Goal: Task Accomplishment & Management: Complete application form

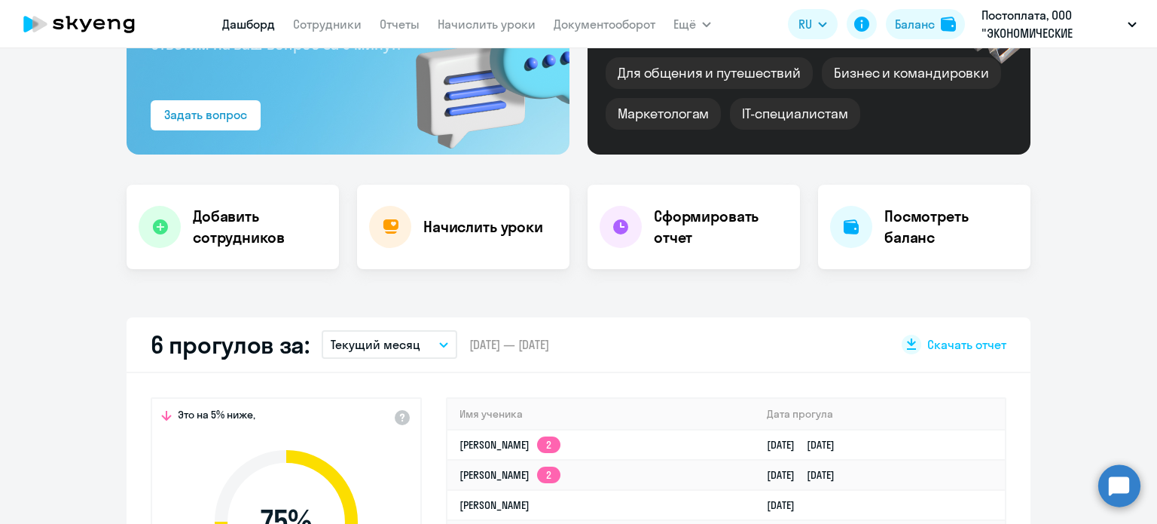
scroll to position [226, 0]
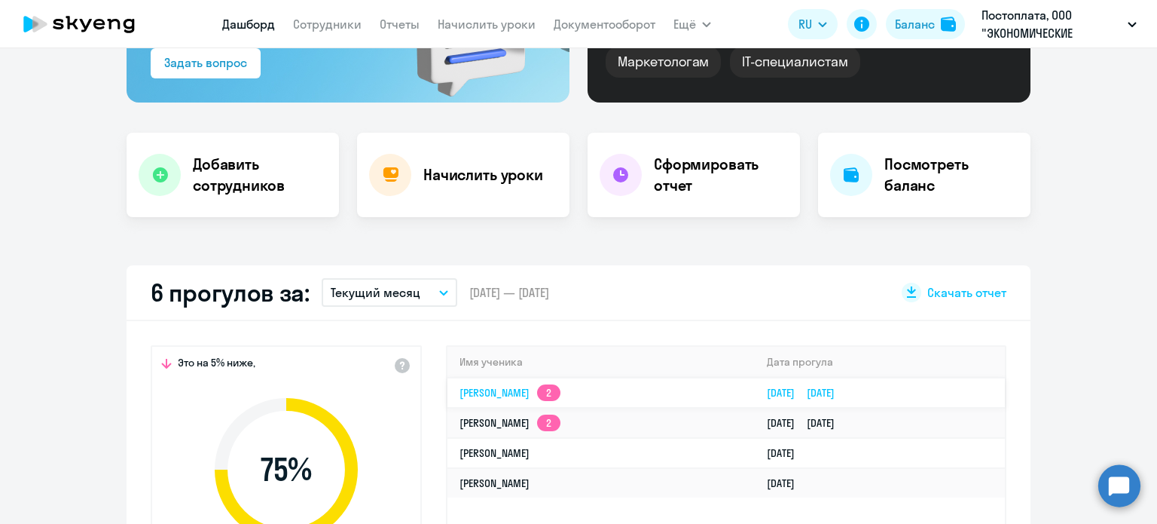
select select "30"
click at [473, 393] on link "Аксенова Дарья 2" at bounding box center [510, 393] width 101 height 14
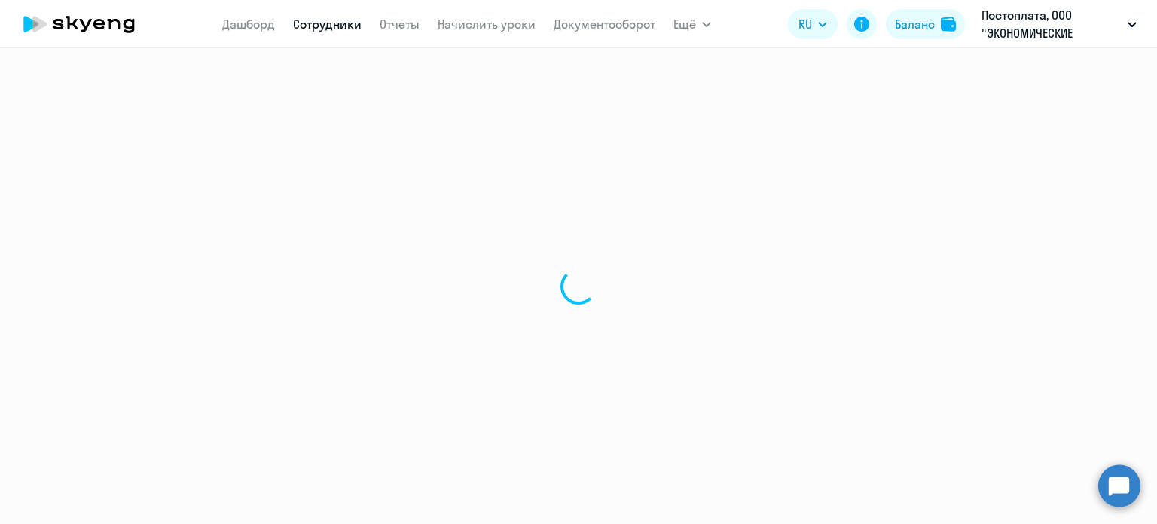
select select "english"
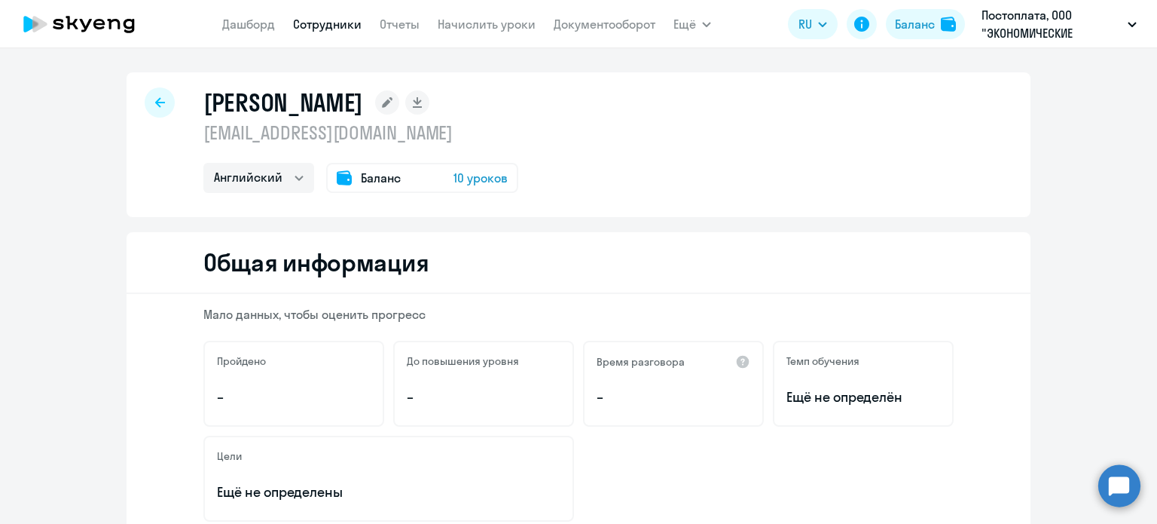
click at [155, 103] on icon at bounding box center [160, 102] width 10 height 11
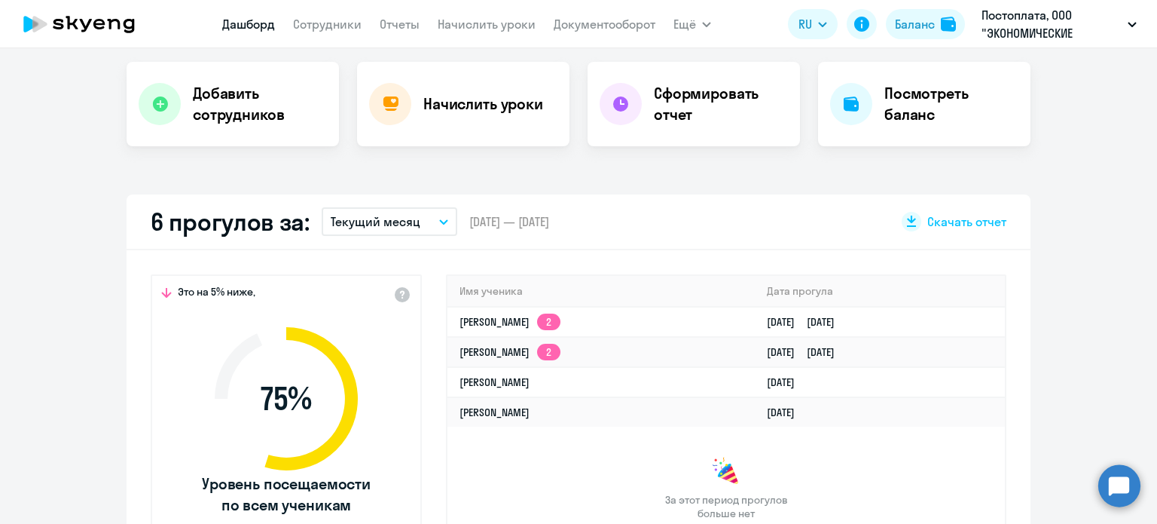
scroll to position [377, 0]
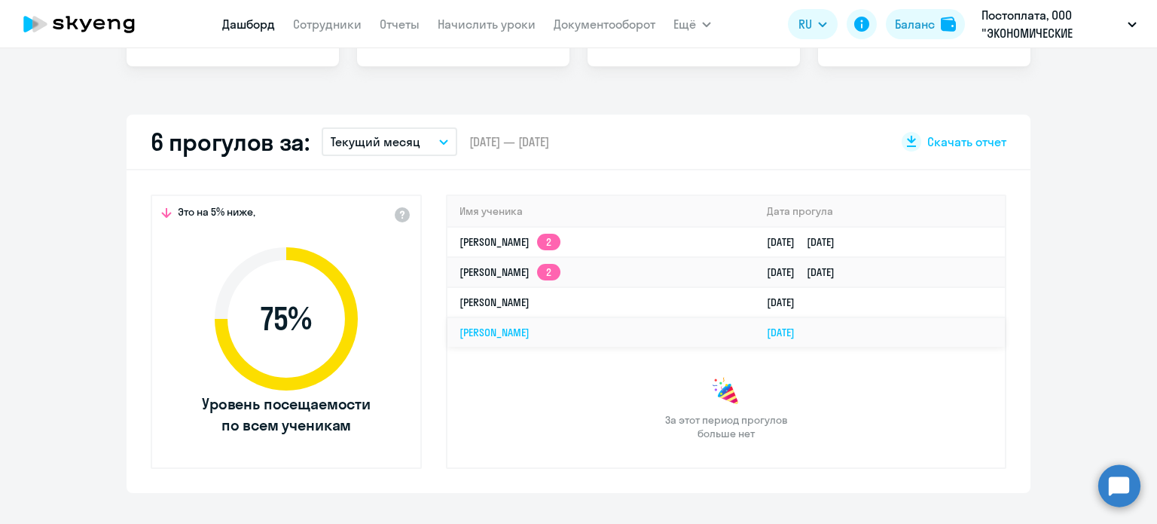
select select "30"
click at [527, 304] on link "[PERSON_NAME]" at bounding box center [495, 302] width 70 height 14
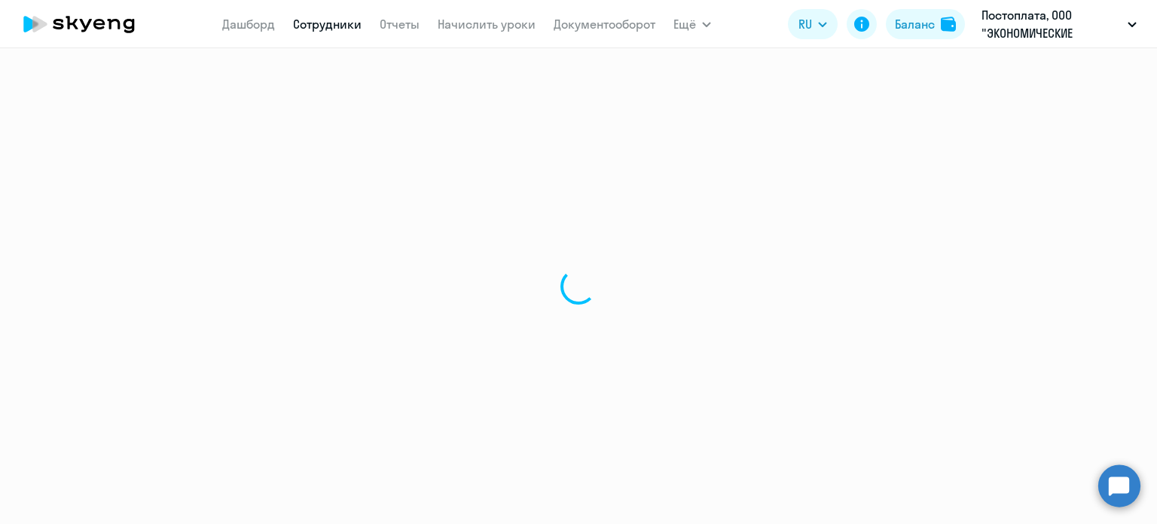
select select "english"
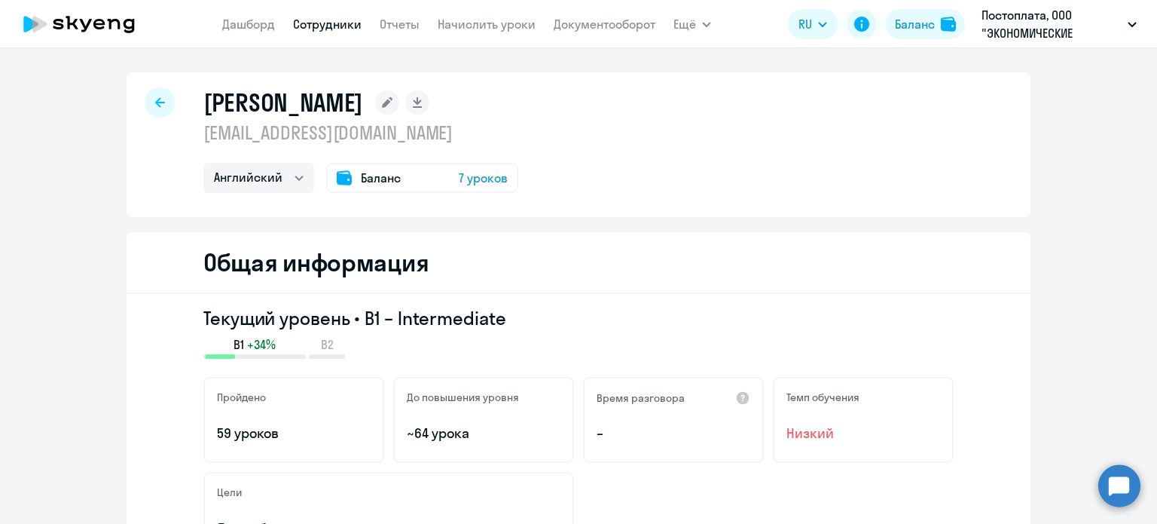
click at [66, 26] on icon at bounding box center [79, 24] width 133 height 38
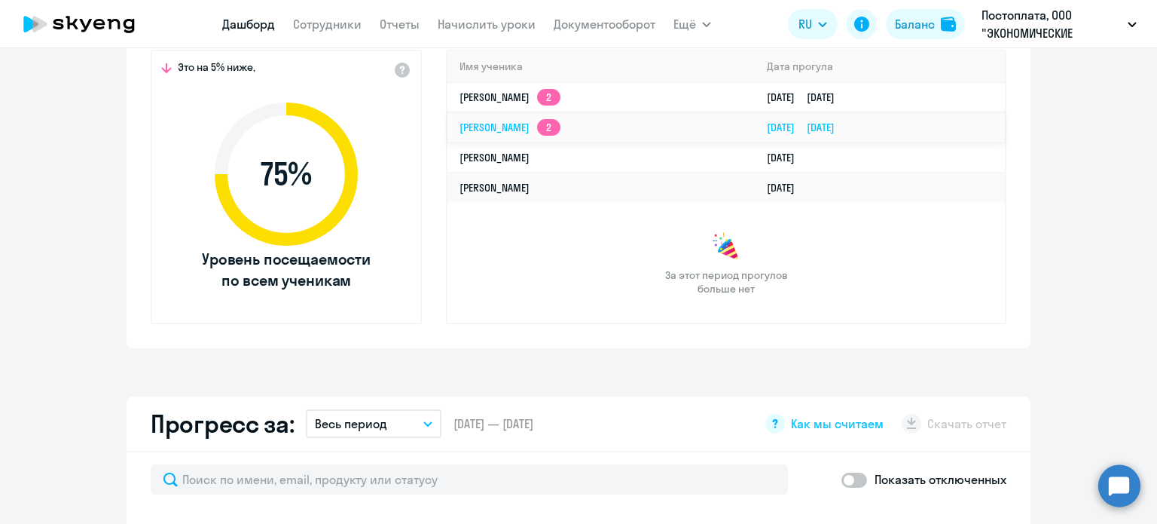
scroll to position [527, 0]
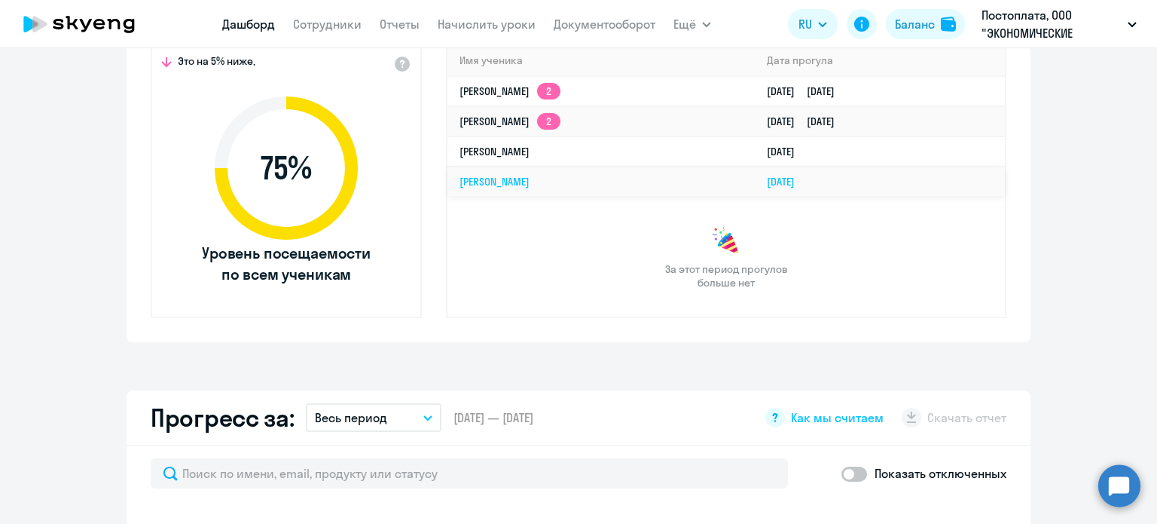
select select "30"
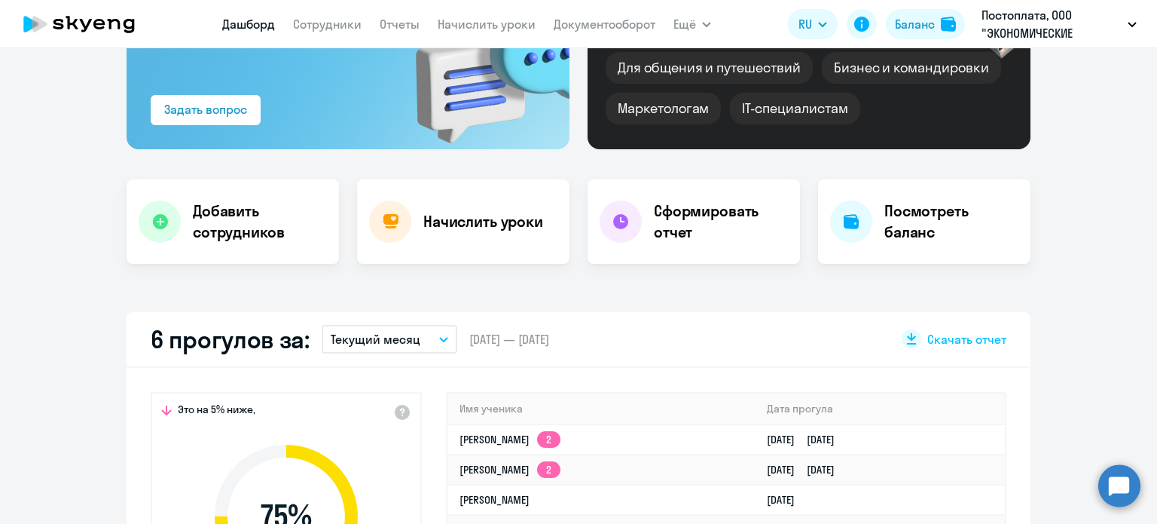
scroll to position [0, 0]
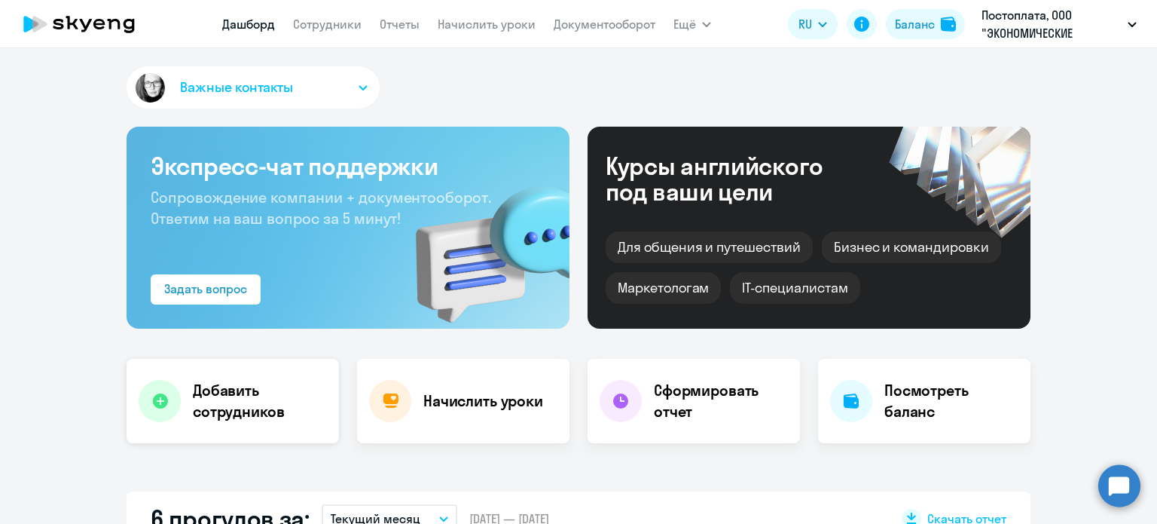
click at [256, 407] on h4 "Добавить сотрудников" at bounding box center [260, 401] width 134 height 42
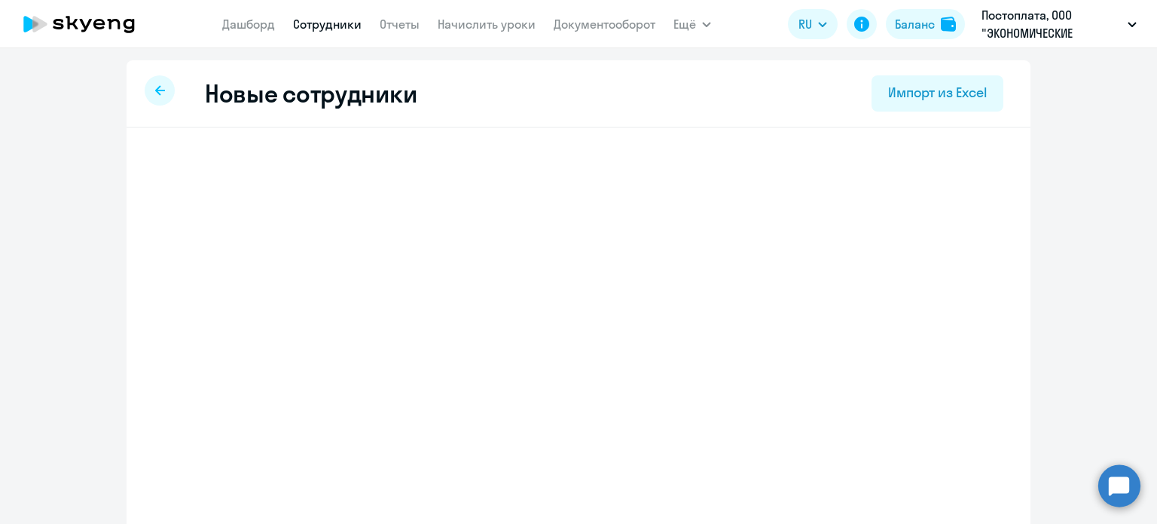
select select "english_adult_not_native_speaker"
select select "3"
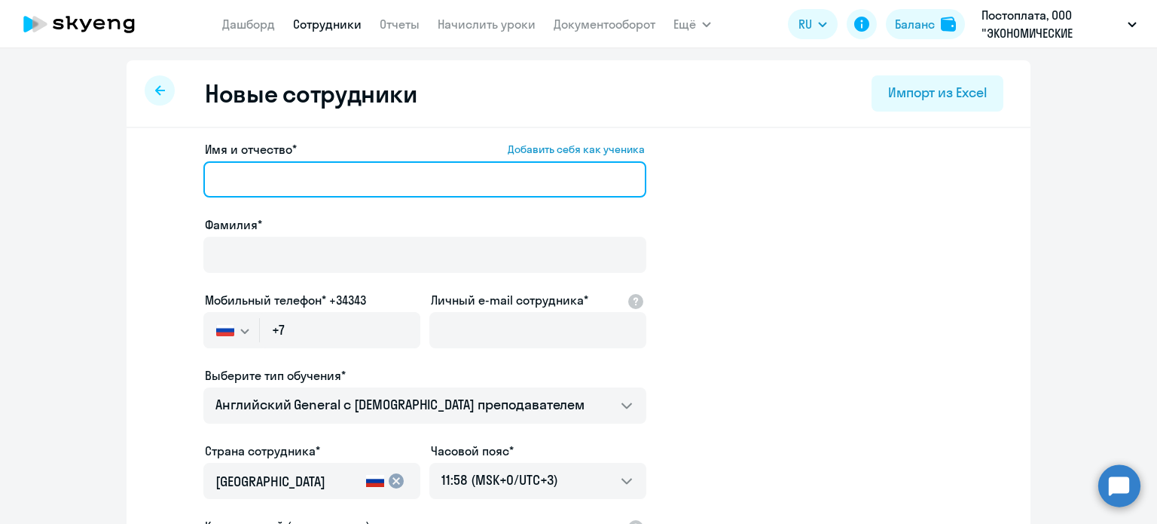
click at [372, 177] on input "Имя и отчество* Добавить себя как ученика" at bounding box center [424, 179] width 443 height 36
click at [365, 177] on input "Диана Степанова" at bounding box center [424, 179] width 443 height 36
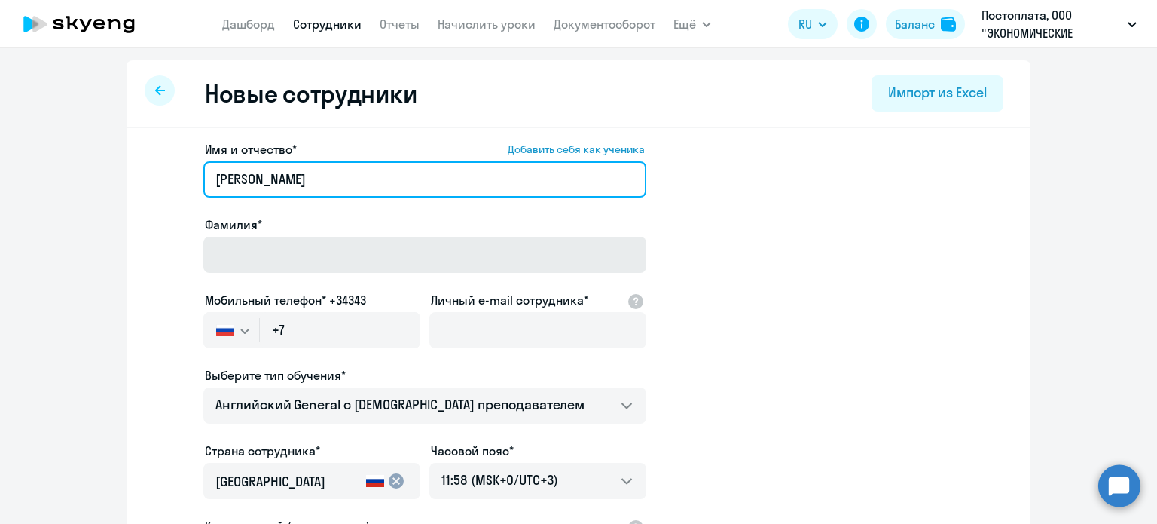
type input "[PERSON_NAME]"
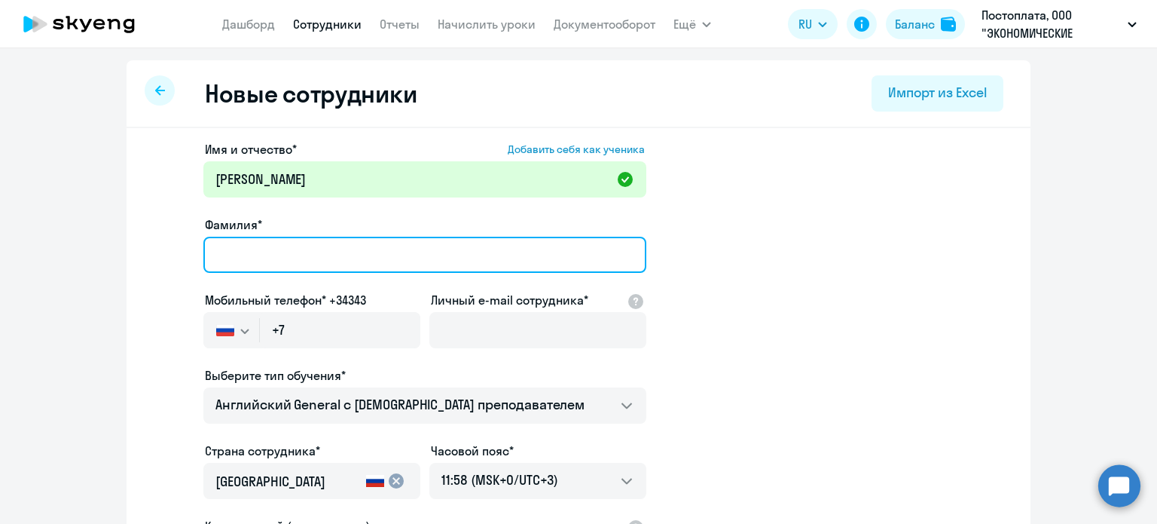
click at [349, 262] on input "Фамилия*" at bounding box center [424, 255] width 443 height 36
type input "[PERSON_NAME]"
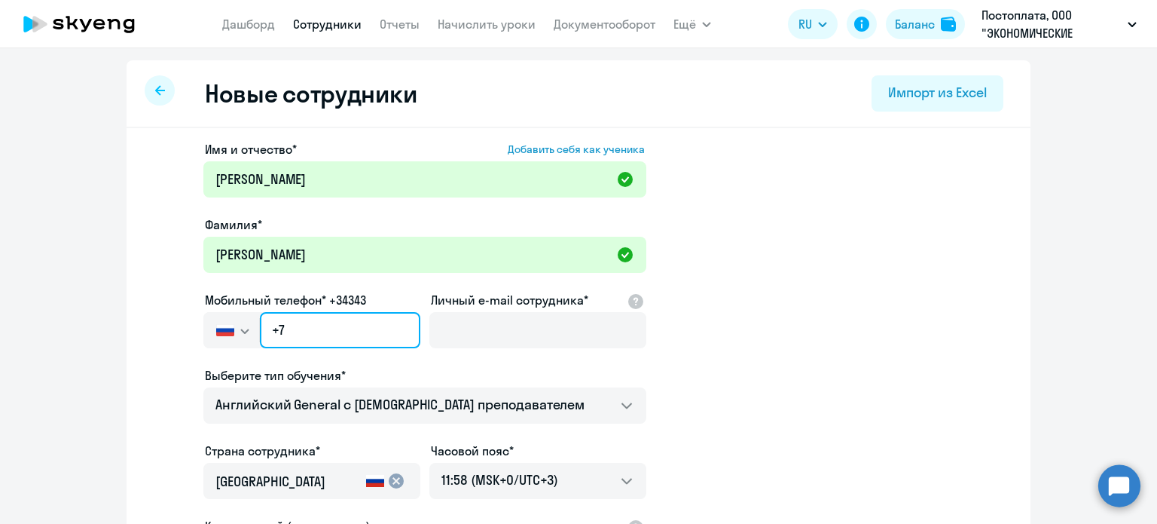
click at [359, 340] on input "+7" at bounding box center [340, 330] width 160 height 36
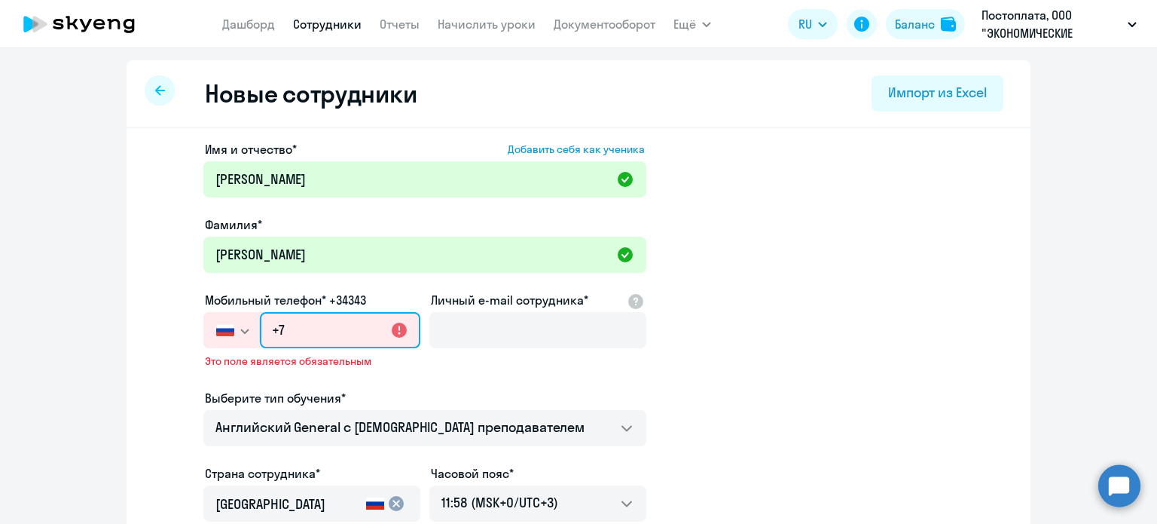
paste input "903 660-91-11"
type input "[PHONE_NUMBER]"
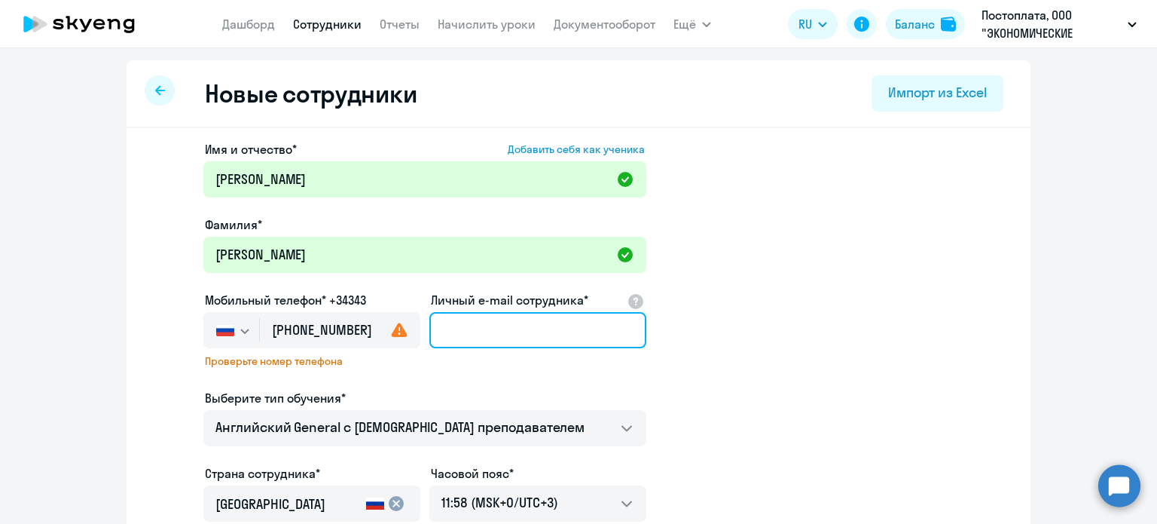
click at [470, 325] on input "Личный e-mail сотрудника*" at bounding box center [537, 330] width 217 height 36
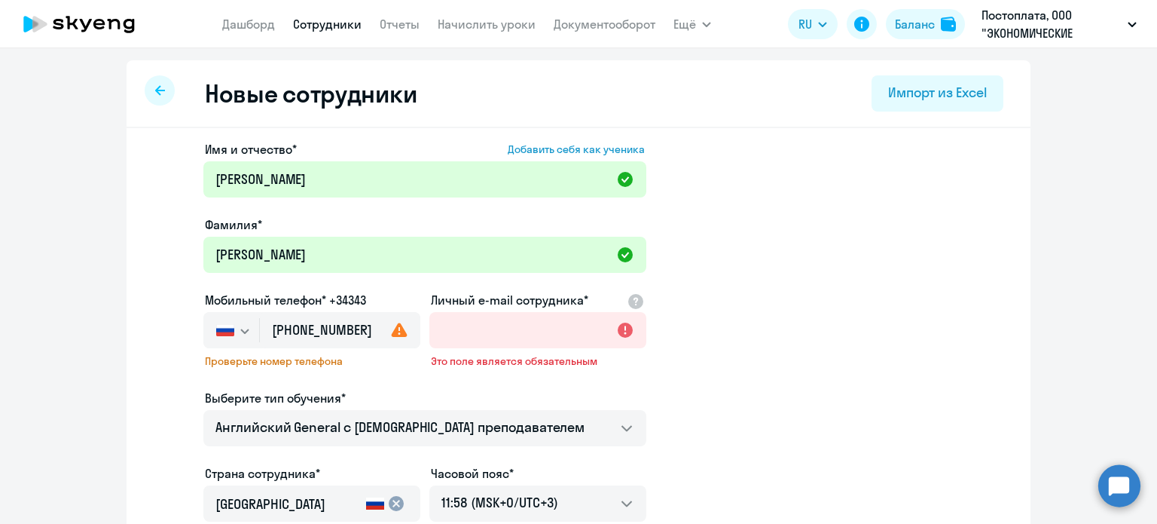
click at [395, 328] on use at bounding box center [400, 329] width 16 height 14
click at [348, 298] on label "Мобильный телефон* +34343" at bounding box center [285, 300] width 161 height 18
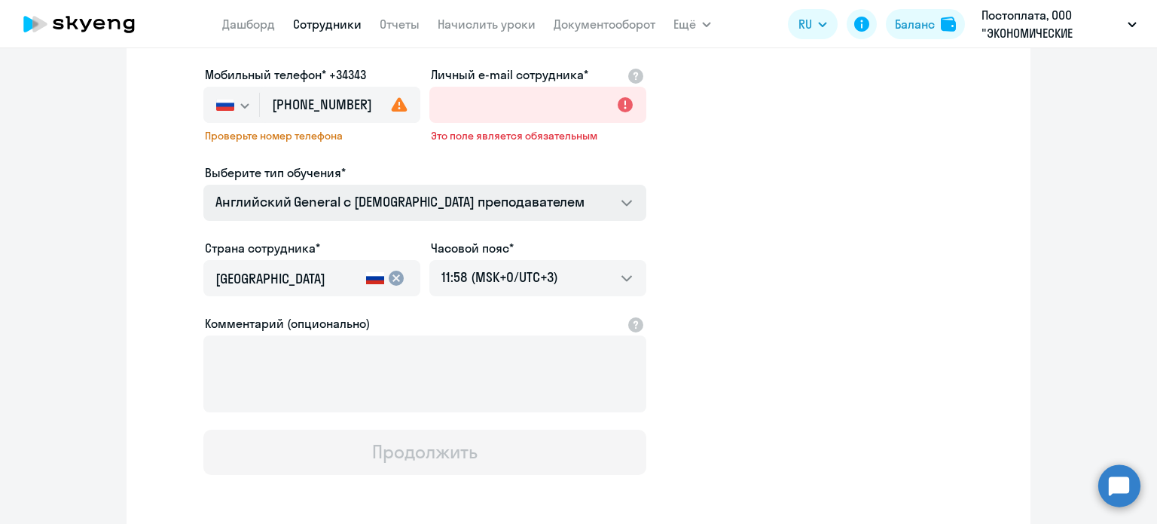
scroll to position [226, 0]
click at [394, 102] on icon at bounding box center [399, 104] width 18 height 18
click at [220, 101] on img "button" at bounding box center [225, 104] width 18 height 12
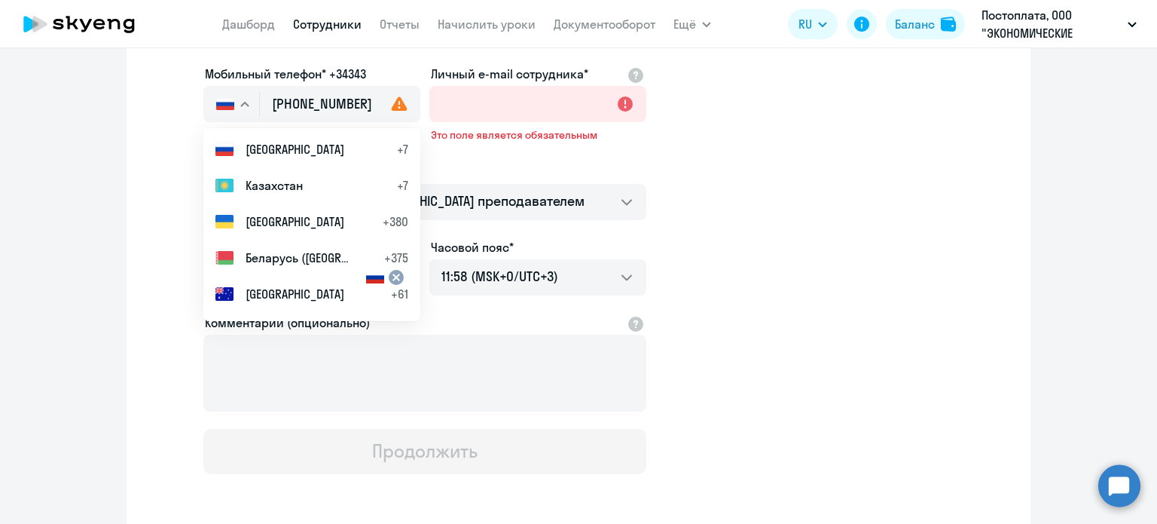
click at [220, 101] on img "button" at bounding box center [225, 104] width 18 height 12
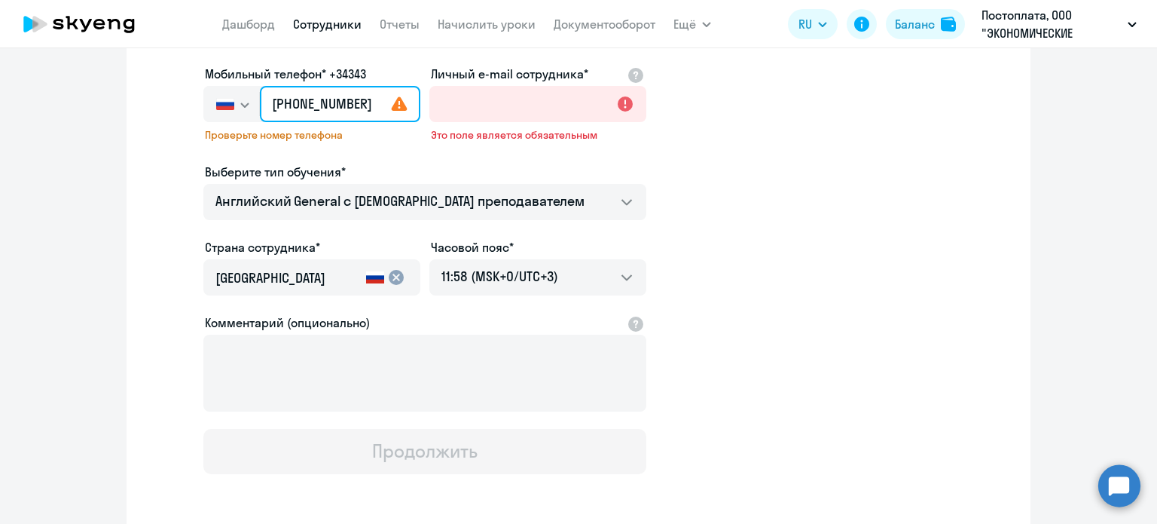
click at [272, 98] on input "[PHONE_NUMBER]" at bounding box center [340, 104] width 160 height 36
click at [284, 103] on input "[PHONE_NUMBER]" at bounding box center [340, 104] width 160 height 36
click at [319, 69] on label "Мобильный телефон* +34343" at bounding box center [285, 74] width 161 height 18
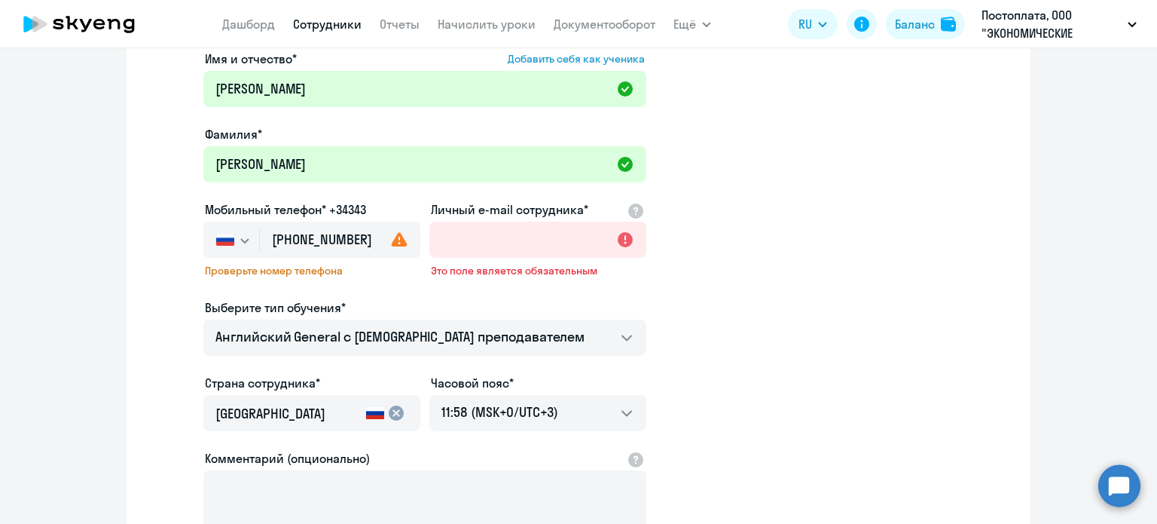
scroll to position [75, 0]
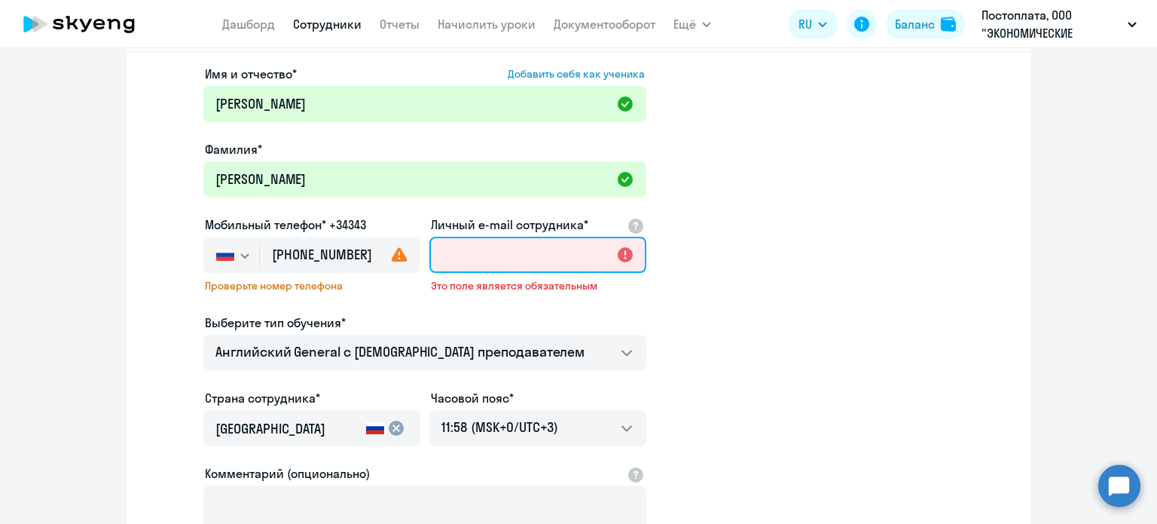
click at [478, 261] on input "Личный e-mail сотрудника*" at bounding box center [537, 255] width 217 height 36
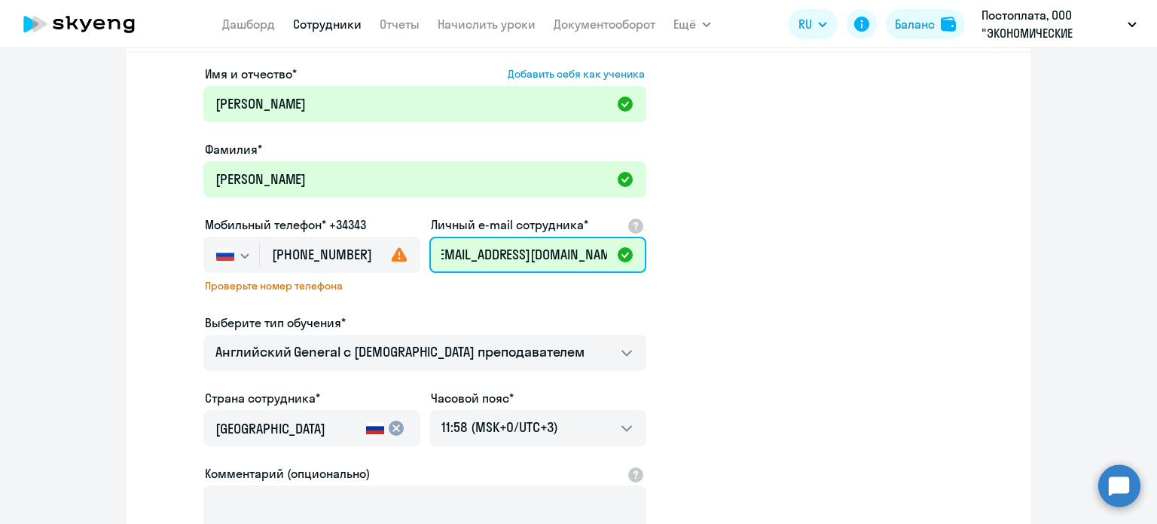
scroll to position [0, 20]
type input "[EMAIL_ADDRESS][DOMAIN_NAME]"
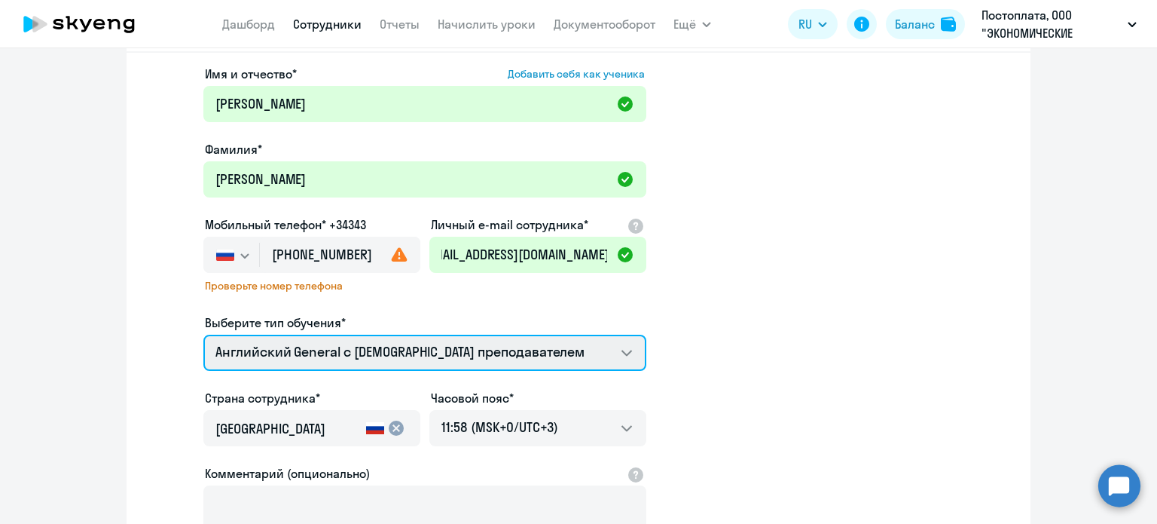
click at [422, 356] on select "Английский General с русскоговорящим преподавателем Английский General с англог…" at bounding box center [424, 353] width 443 height 36
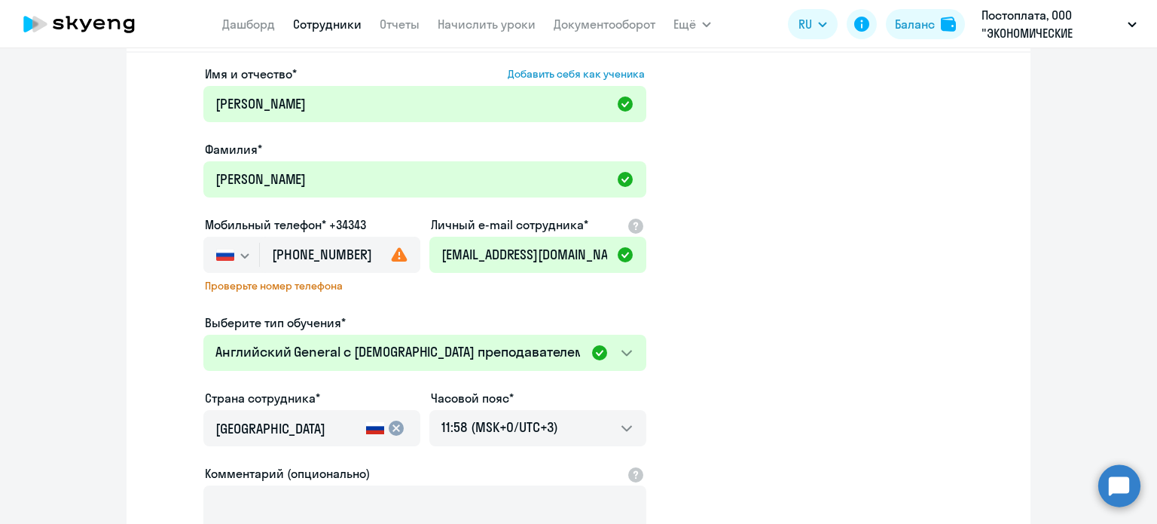
click at [630, 313] on div "Выберите тип обучения*" at bounding box center [424, 322] width 443 height 18
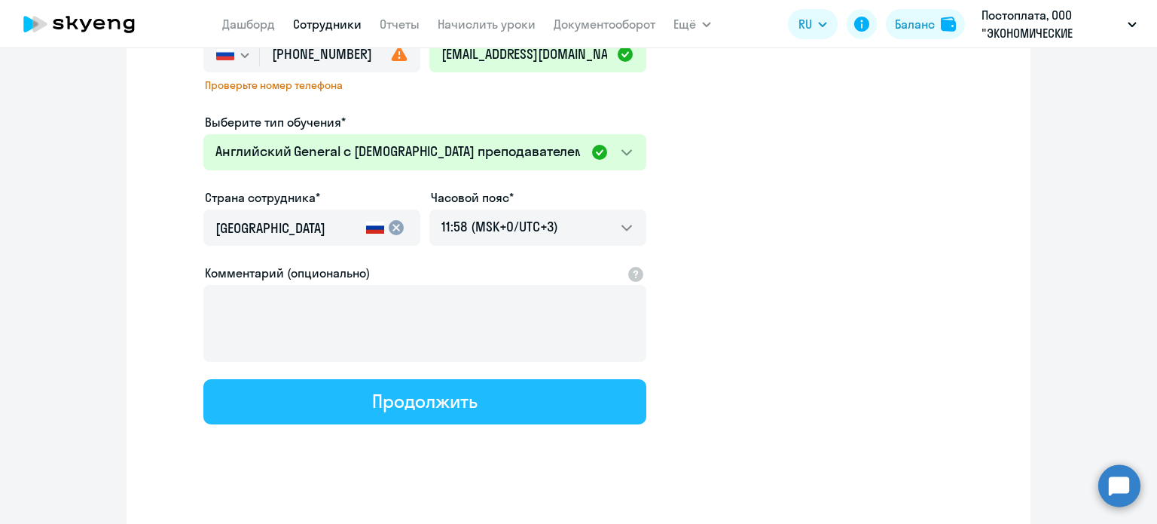
scroll to position [287, 0]
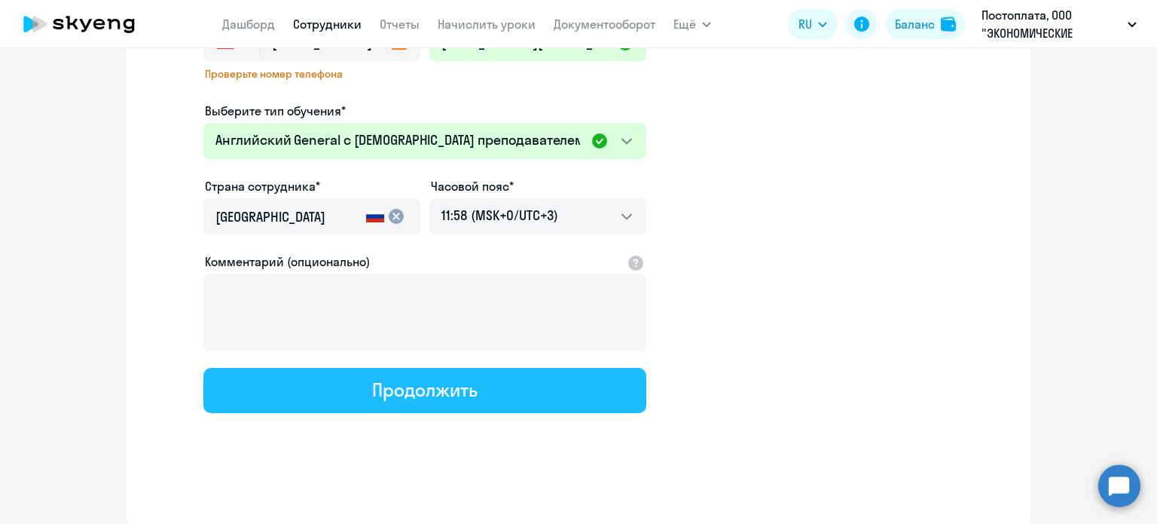
click at [472, 393] on button "Продолжить" at bounding box center [424, 390] width 443 height 45
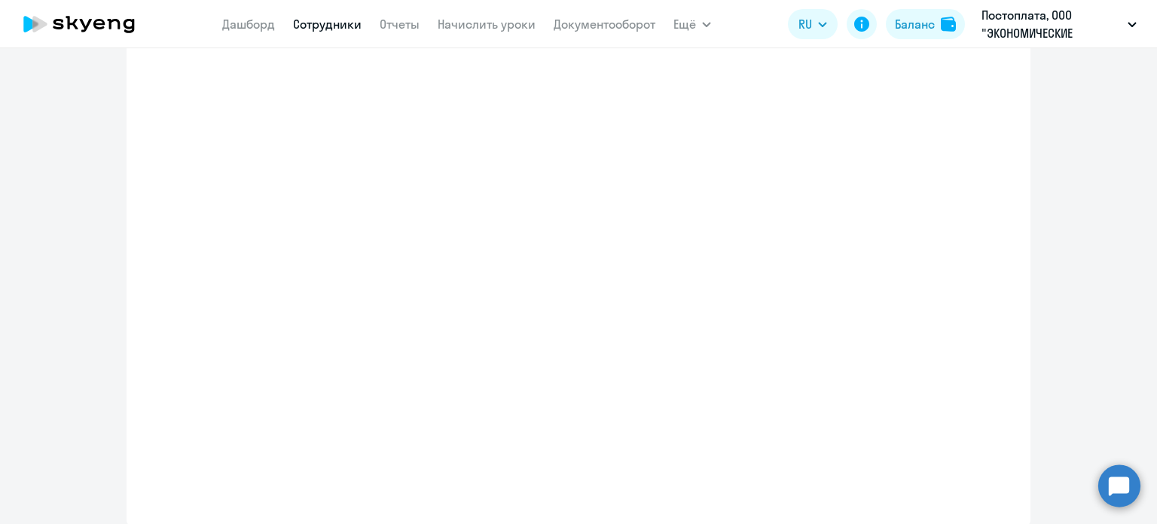
select select "english_adult_not_native_speaker"
select select "3"
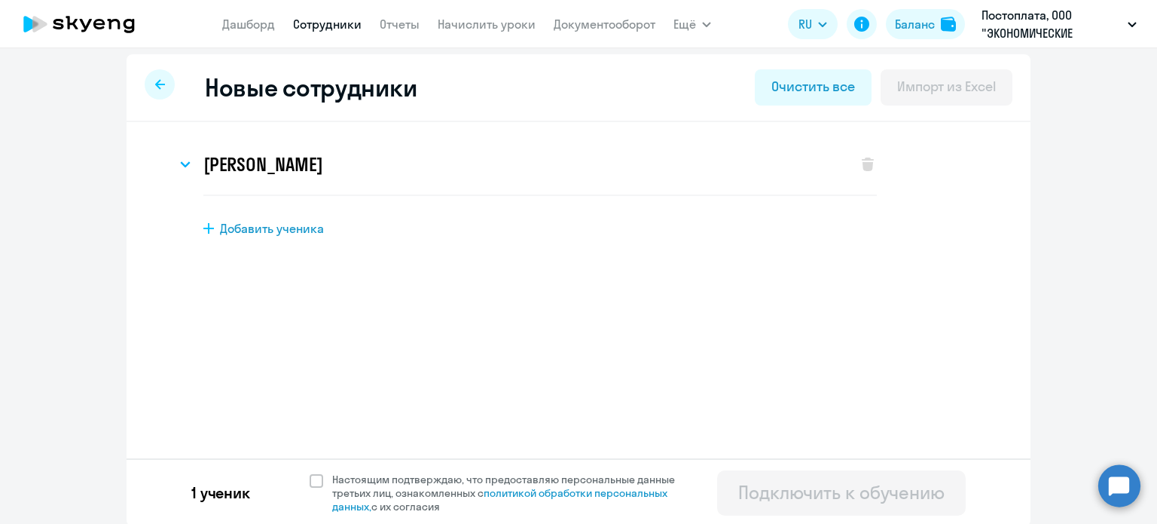
scroll to position [8, 0]
click at [310, 481] on span at bounding box center [317, 479] width 14 height 14
click at [310, 471] on input "Настоящим подтверждаю, что предоставляю персональные данные третьих лиц, ознако…" at bounding box center [309, 470] width 1 height 1
checkbox input "true"
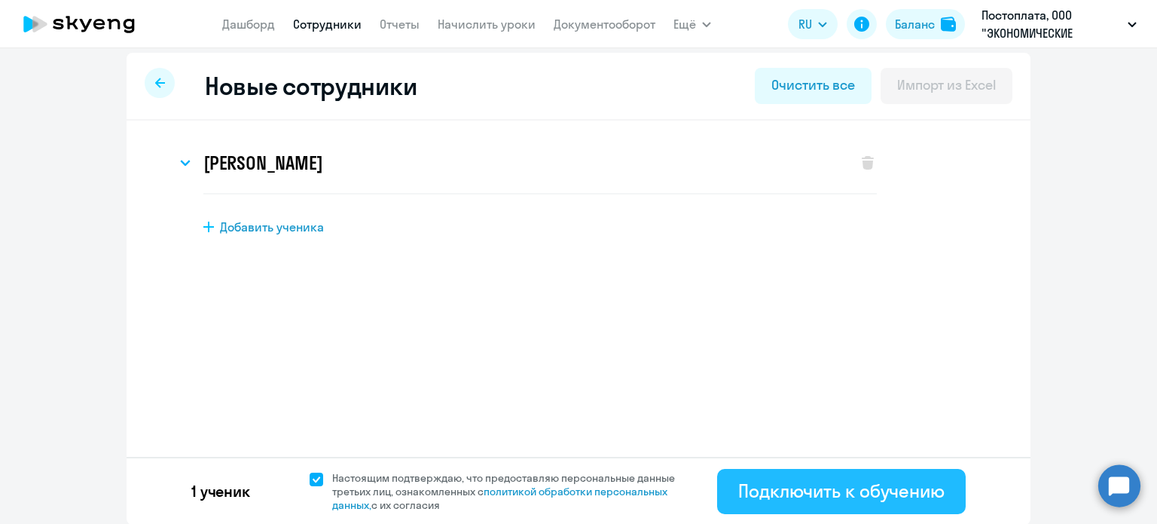
click at [753, 497] on div "Подключить к обучению" at bounding box center [841, 490] width 206 height 24
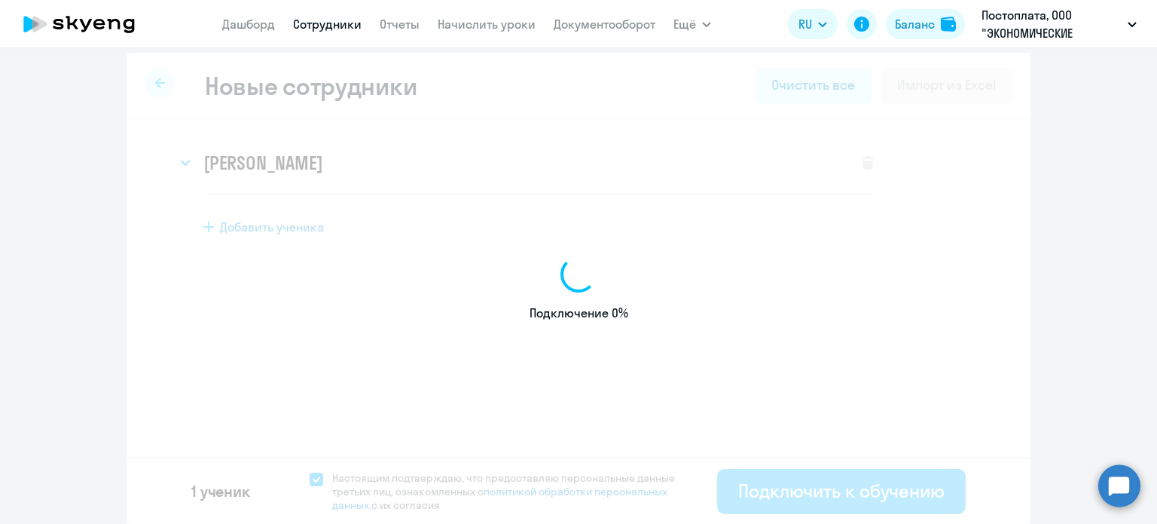
select select "english_adult_not_native_speaker"
select select "3"
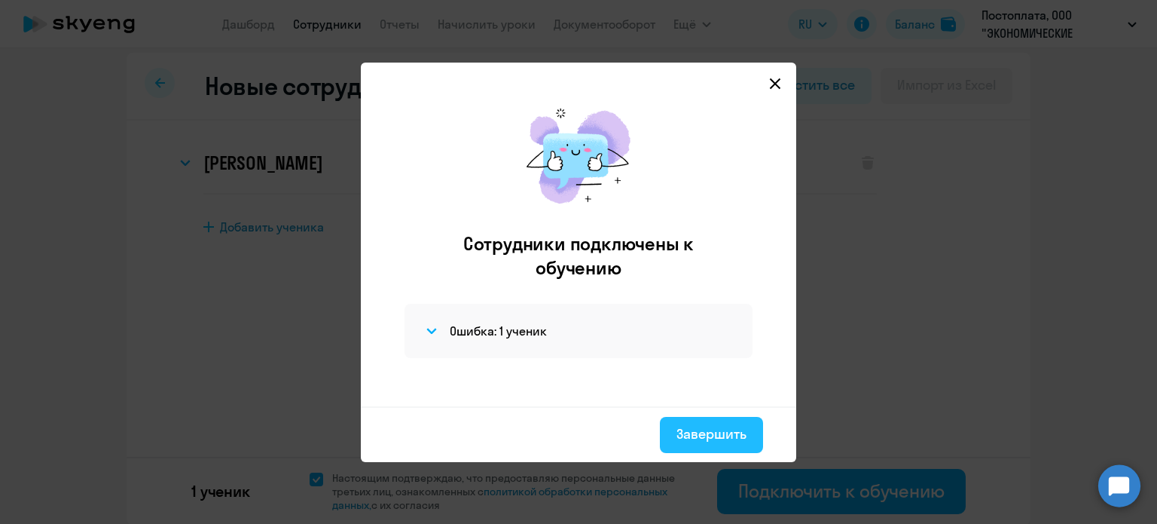
click at [723, 435] on div "Завершить" at bounding box center [712, 434] width 70 height 20
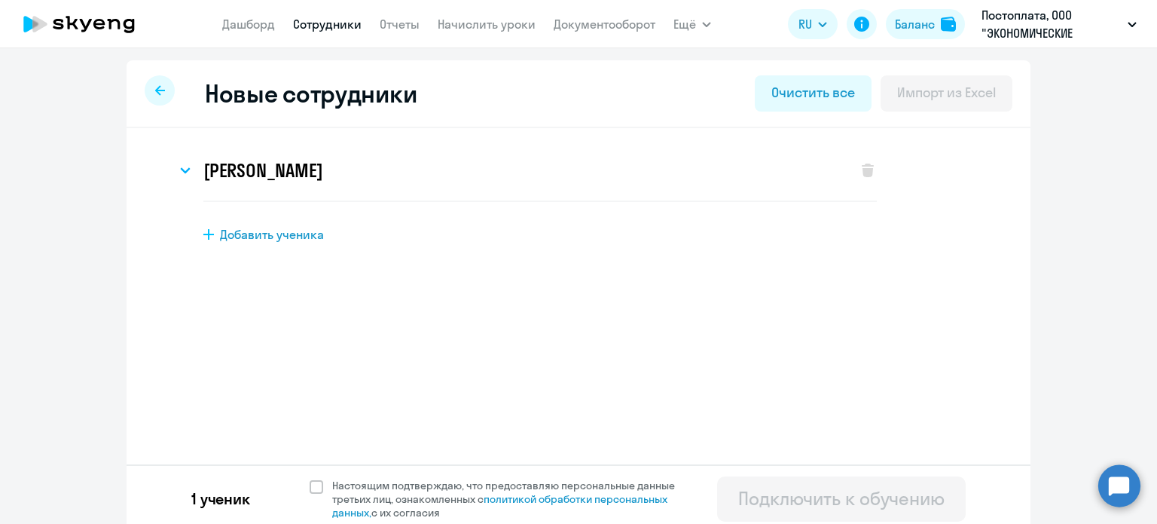
select select "english_adult_not_native_speaker"
select select "3"
click at [287, 181] on h3 "[PERSON_NAME]" at bounding box center [262, 170] width 119 height 24
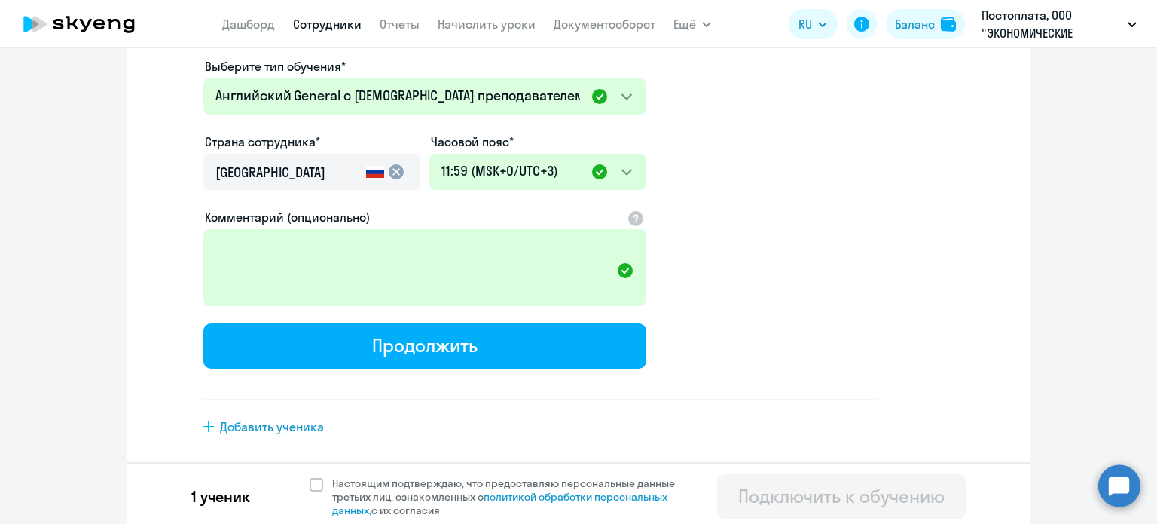
scroll to position [151, 0]
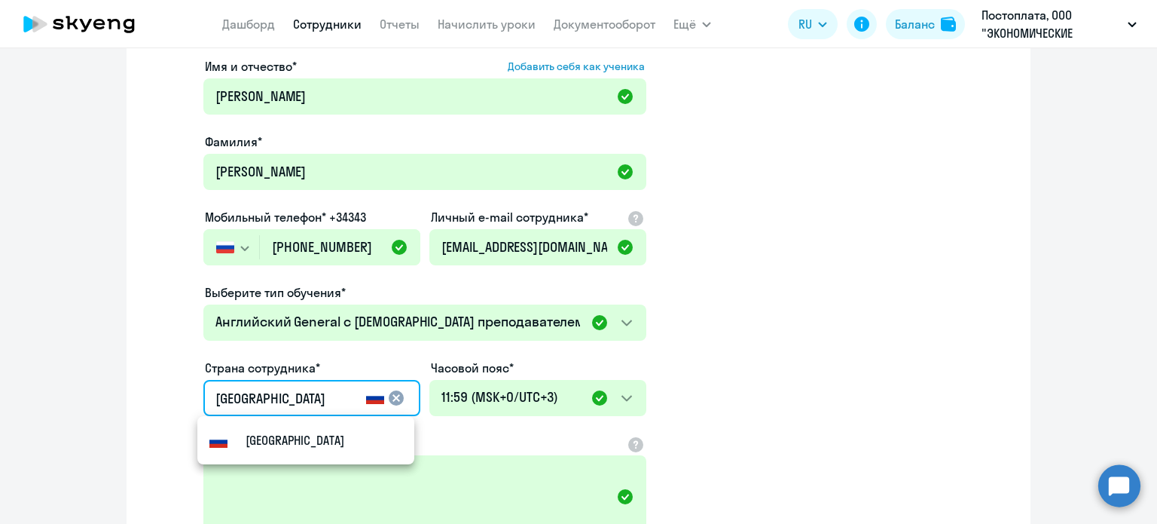
click at [292, 400] on input "[GEOGRAPHIC_DATA]" at bounding box center [287, 399] width 145 height 20
click at [287, 432] on mat-option "[GEOGRAPHIC_DATA]" at bounding box center [305, 440] width 217 height 36
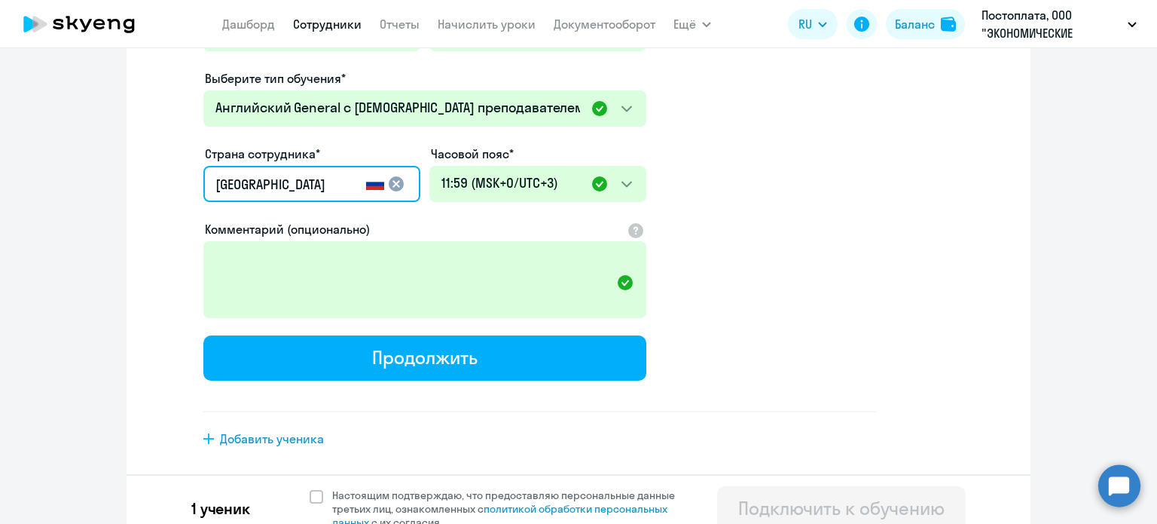
scroll to position [380, 0]
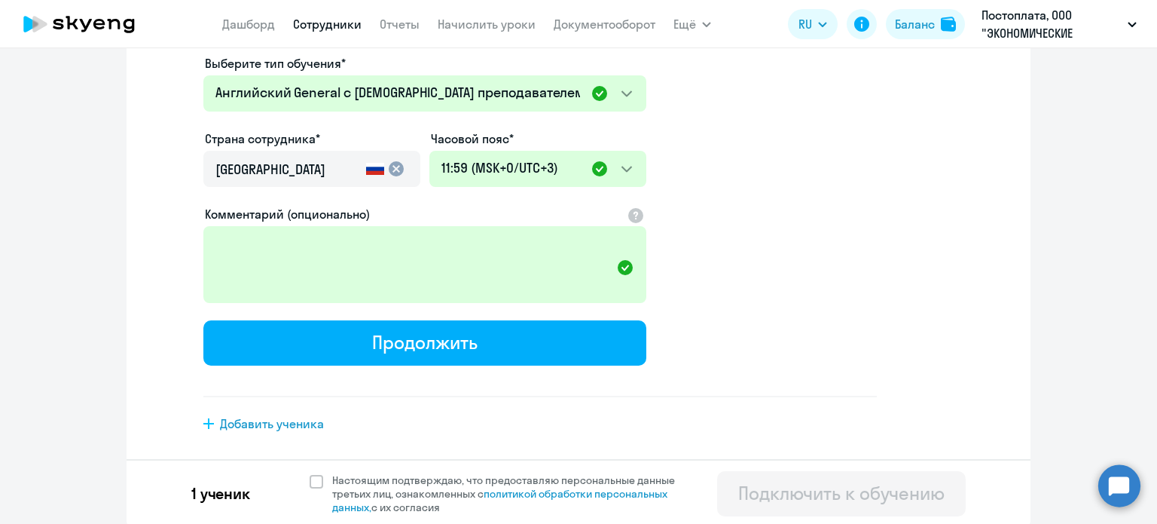
drag, startPoint x: 494, startPoint y: 347, endPoint x: 610, endPoint y: 366, distance: 116.9
click at [610, 366] on app-new-student-form "Имя и отчество* Добавить себя как ученика [PERSON_NAME]* [PERSON_NAME] Мобильны…" at bounding box center [540, 112] width 674 height 569
click at [310, 479] on span at bounding box center [317, 482] width 14 height 14
click at [309, 473] on input "Настоящим подтверждаю, что предоставляю персональные данные третьих лиц, ознако…" at bounding box center [309, 472] width 1 height 1
checkbox input "true"
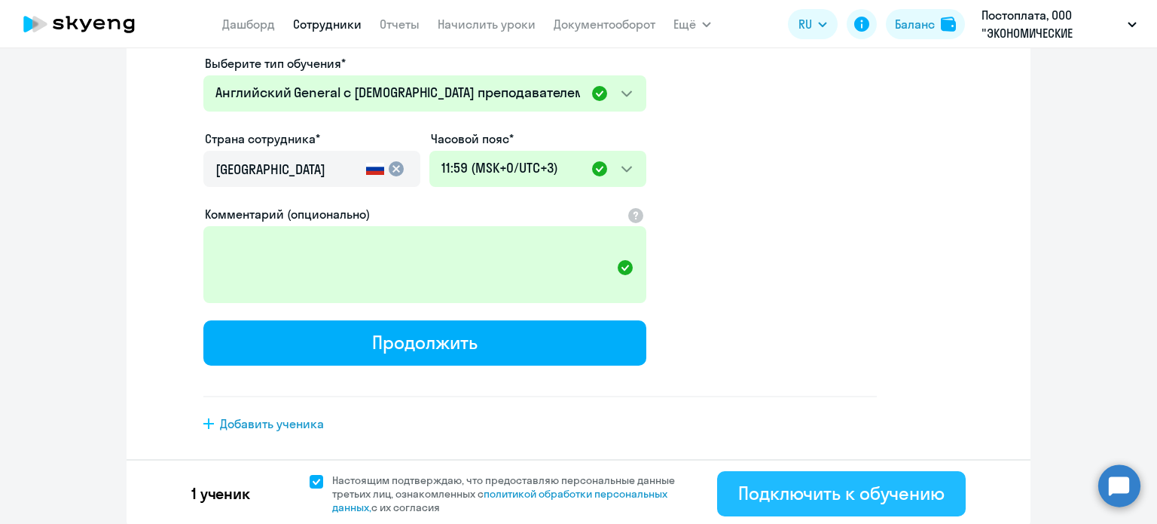
click at [820, 503] on button "Подключить к обучению" at bounding box center [841, 493] width 249 height 45
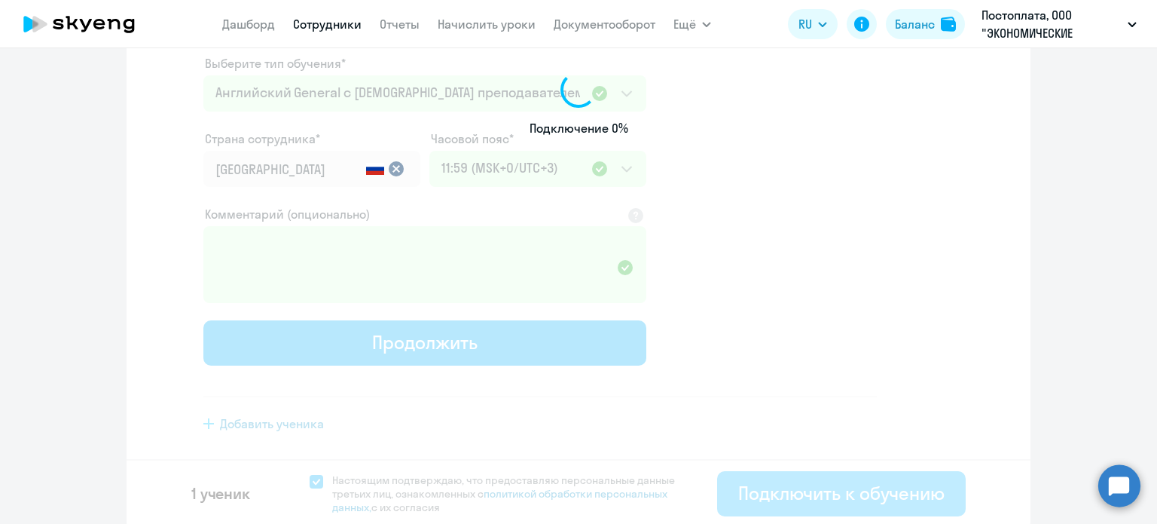
select select "english_adult_not_native_speaker"
select select "3"
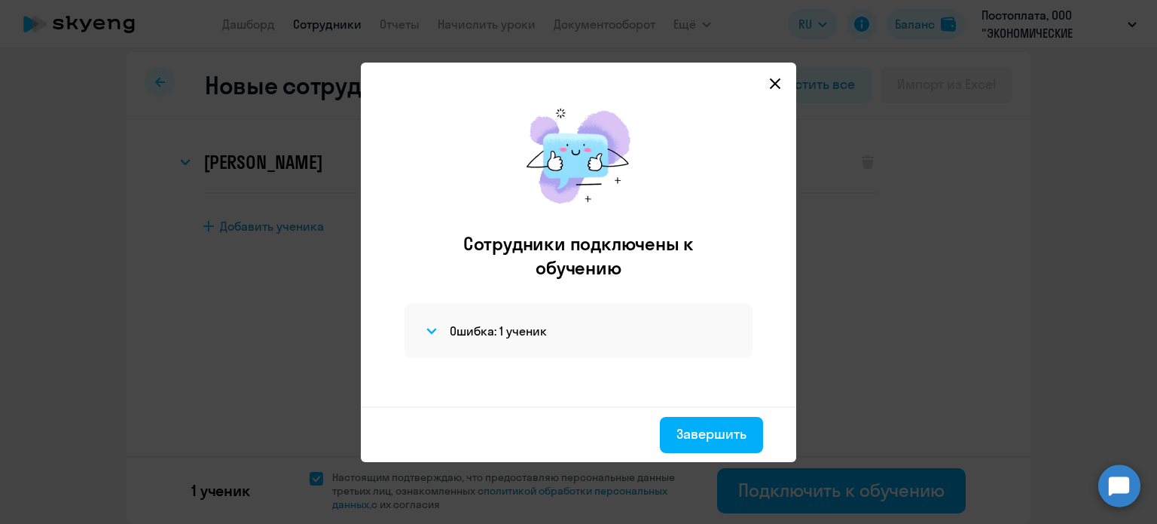
scroll to position [0, 0]
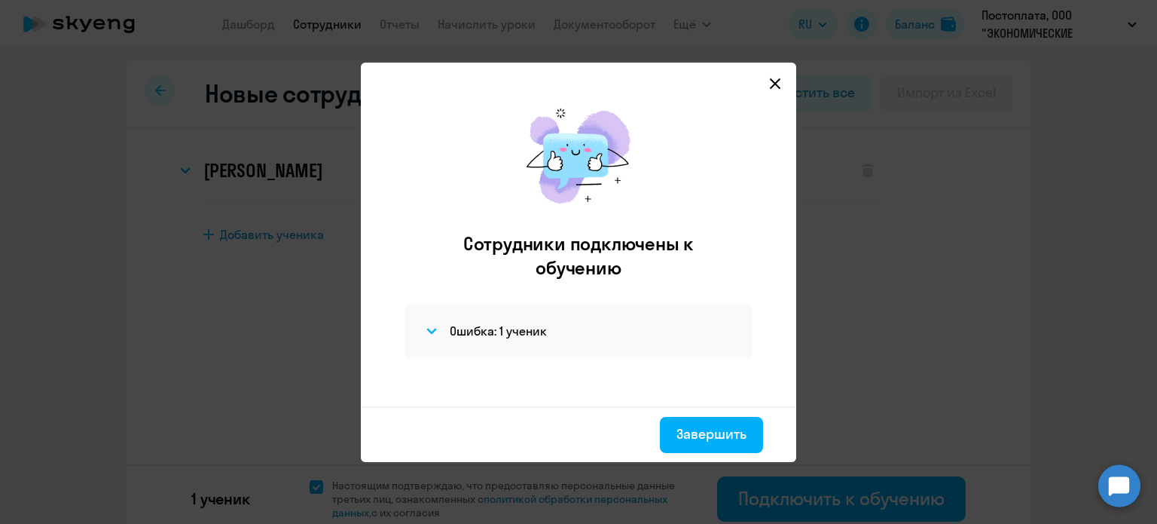
drag, startPoint x: 692, startPoint y: 439, endPoint x: 450, endPoint y: 316, distance: 272.3
click at [0, 0] on app-connection-results "Сотрудники подключены к обучению Ошибка: 1 ученик Завершить" at bounding box center [0, 0] width 0 height 0
click at [436, 332] on icon at bounding box center [431, 331] width 11 height 6
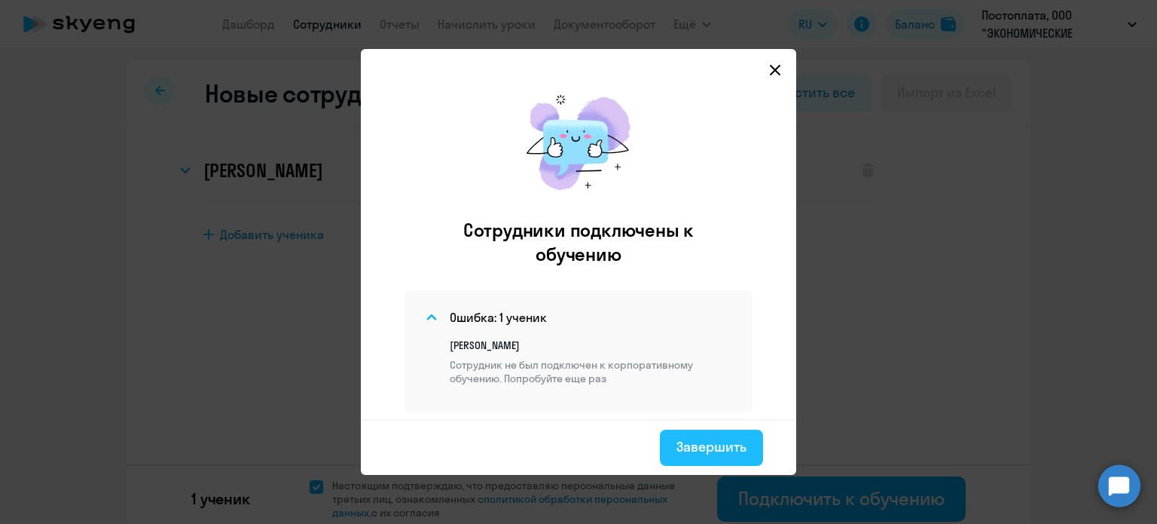
click at [678, 452] on button "Завершить" at bounding box center [711, 447] width 103 height 36
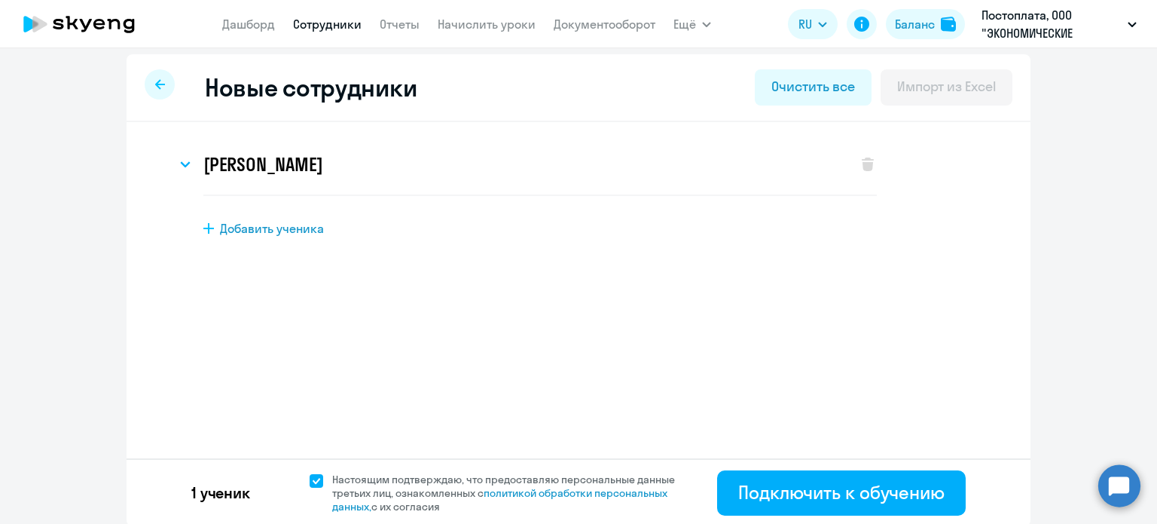
scroll to position [8, 0]
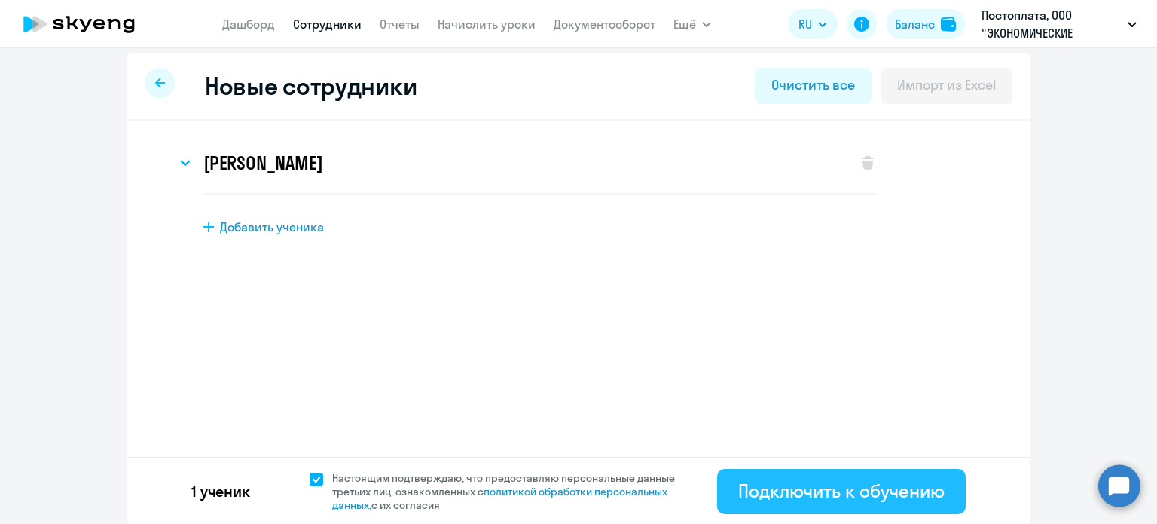
click at [740, 492] on div "Подключить к обучению" at bounding box center [841, 490] width 206 height 24
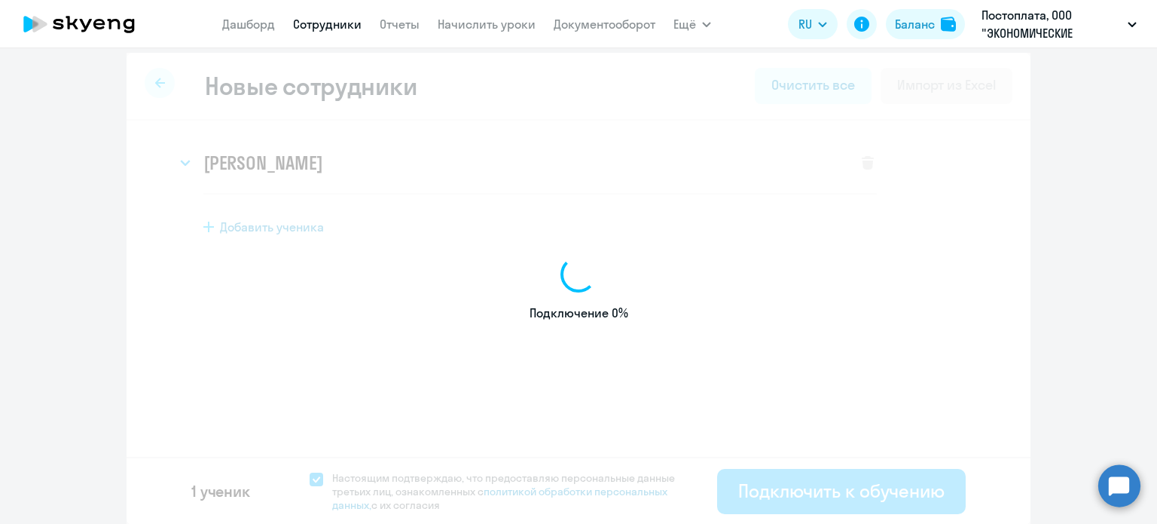
select select "english_adult_not_native_speaker"
select select "3"
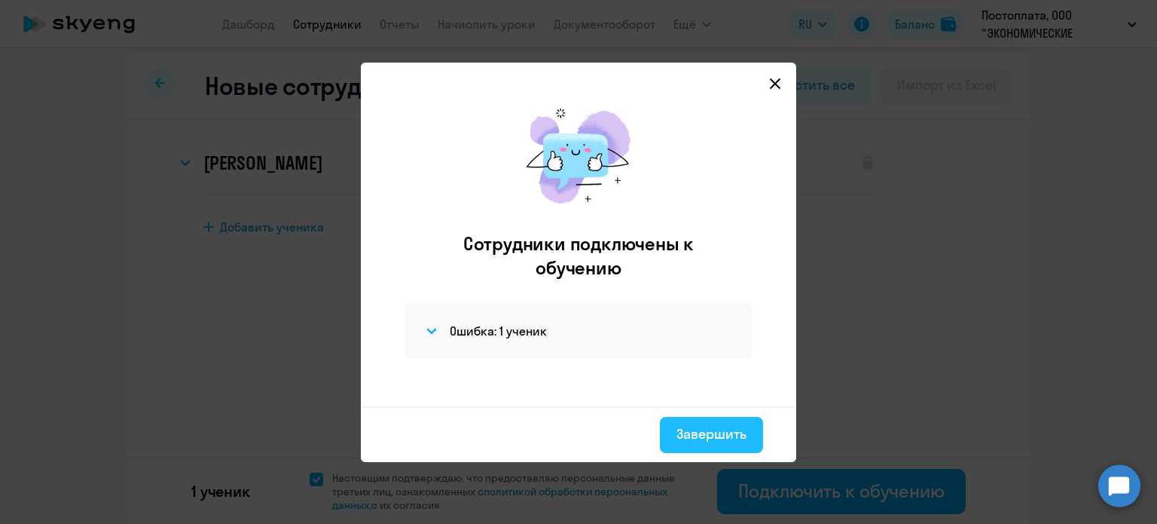
click at [703, 426] on div "Завершить" at bounding box center [712, 434] width 70 height 20
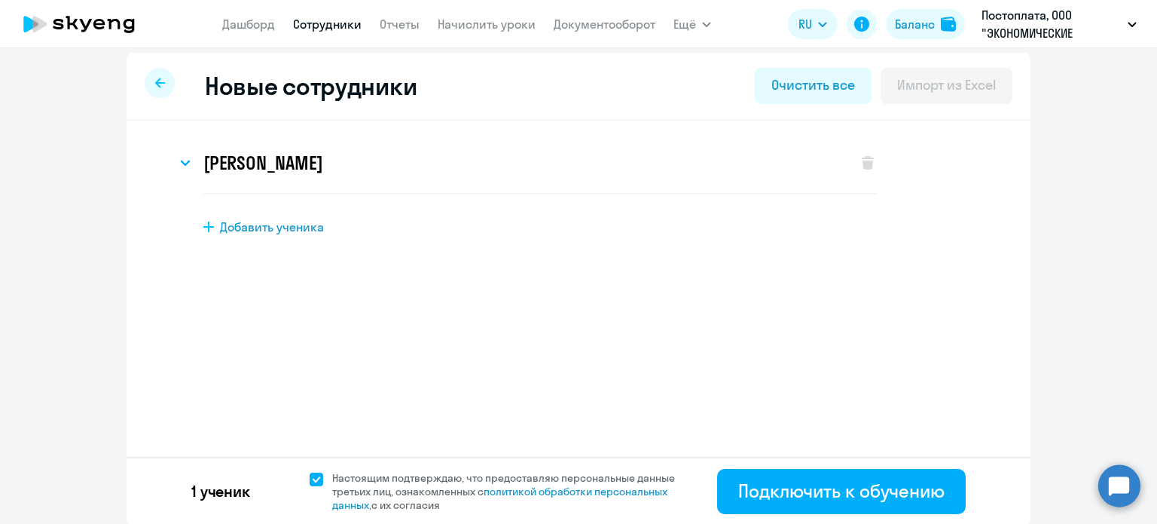
click at [80, 12] on icon at bounding box center [79, 24] width 133 height 38
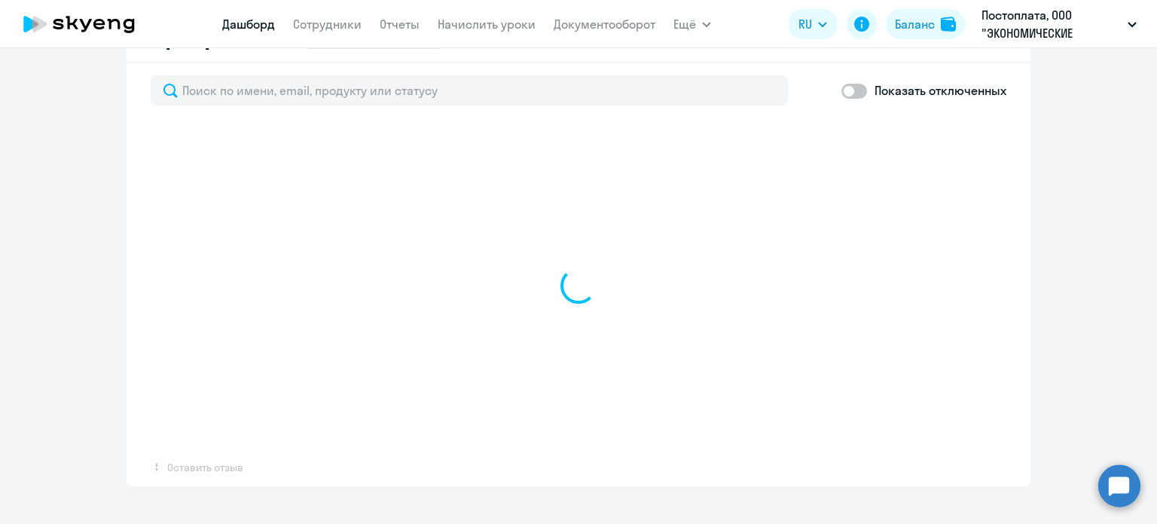
scroll to position [912, 0]
select select "30"
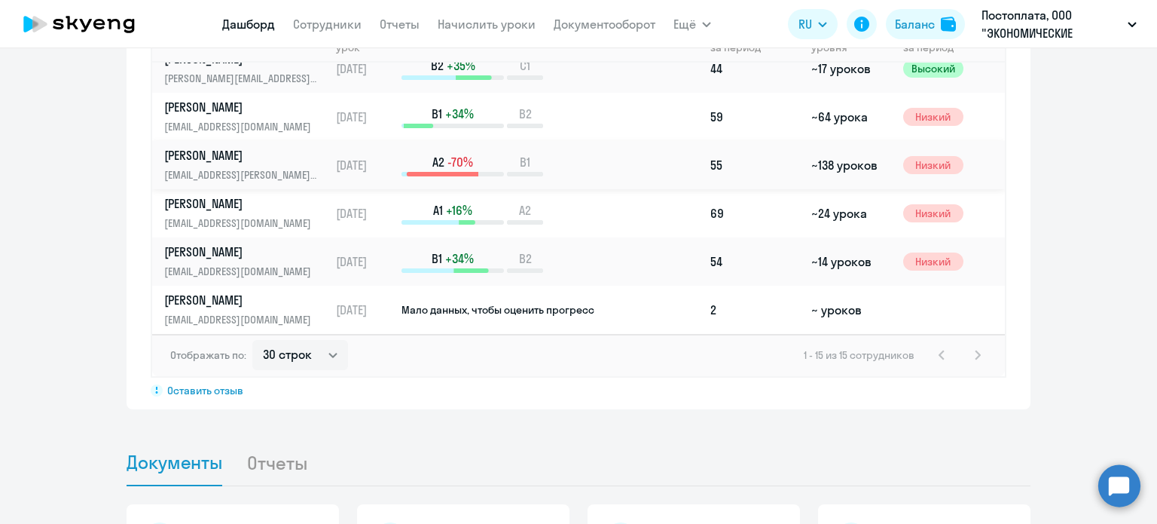
scroll to position [1138, 0]
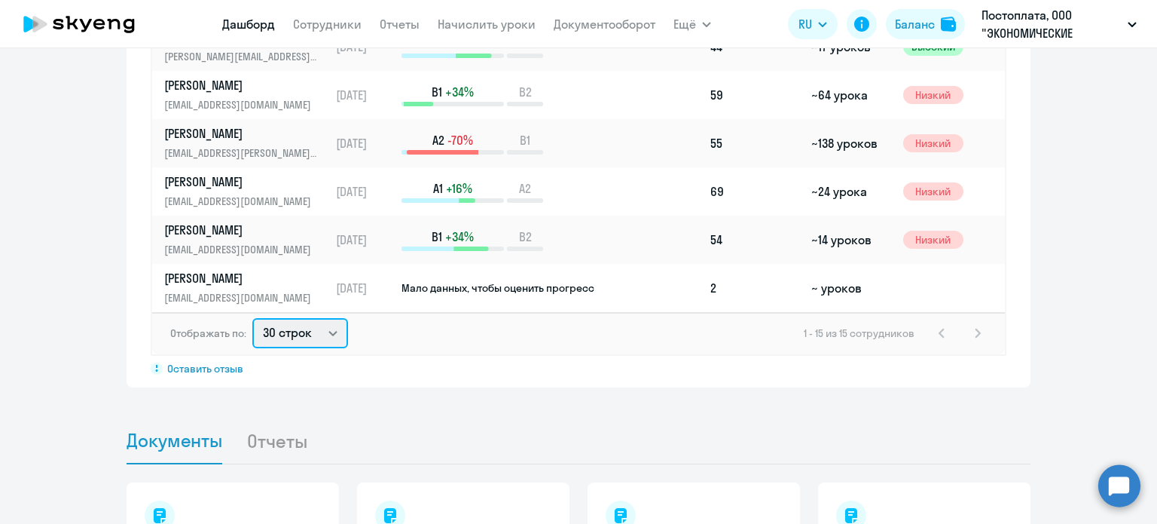
click at [292, 337] on select "30 строк 50 строк 100 строк" at bounding box center [300, 333] width 96 height 30
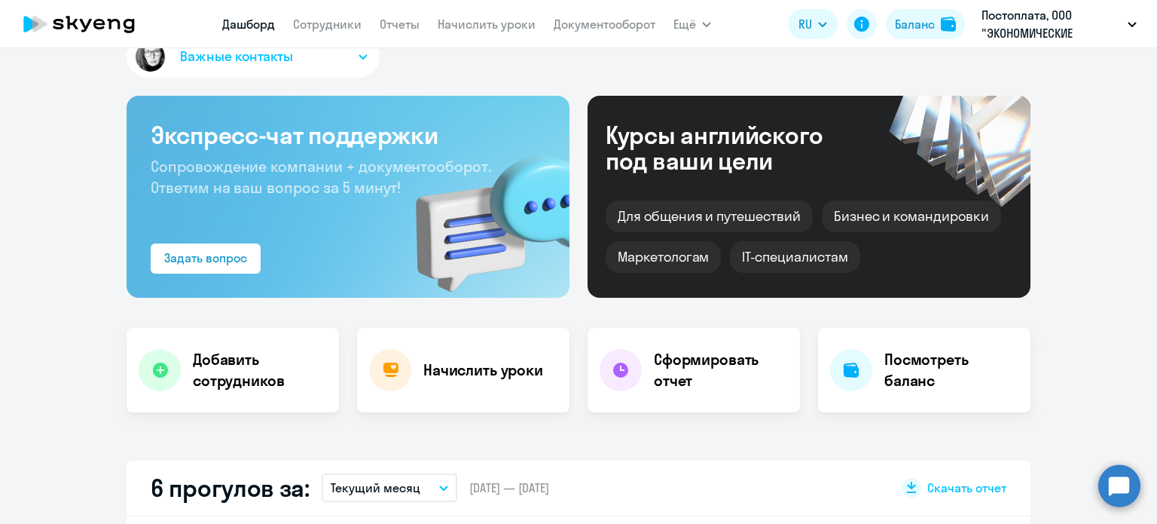
scroll to position [0, 0]
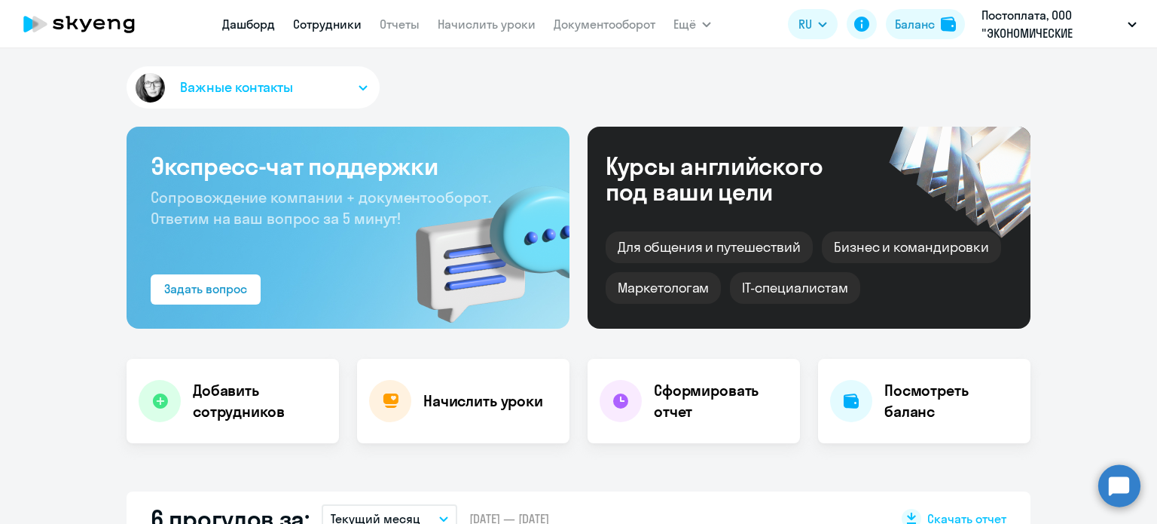
click at [317, 17] on link "Сотрудники" at bounding box center [327, 24] width 69 height 15
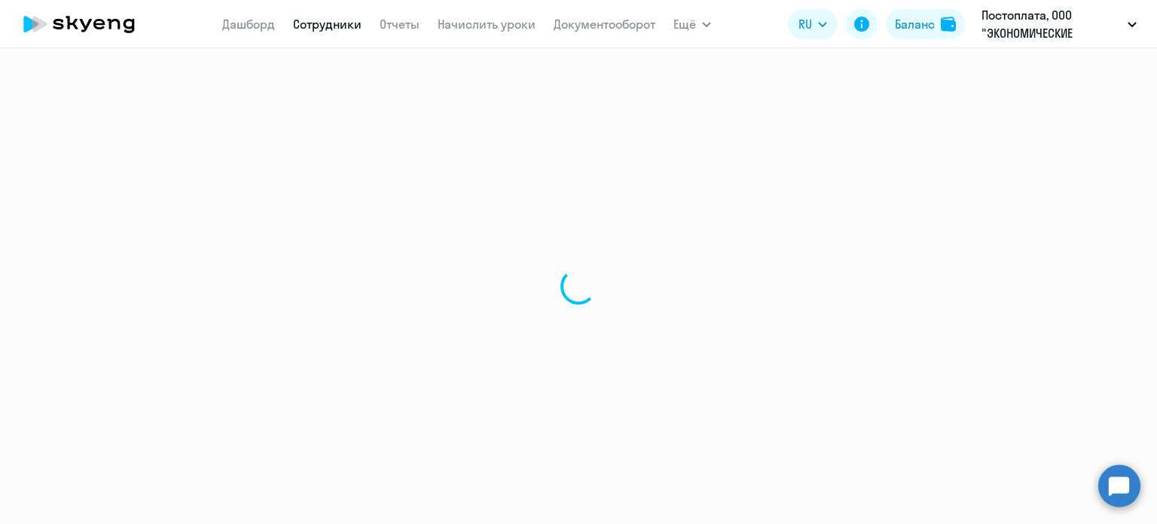
select select "30"
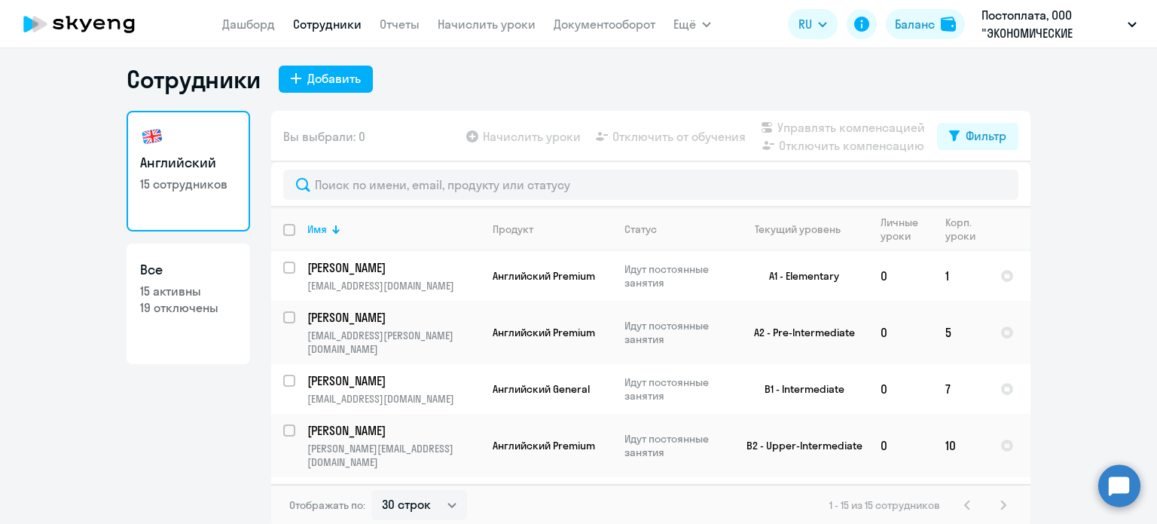
scroll to position [9, 0]
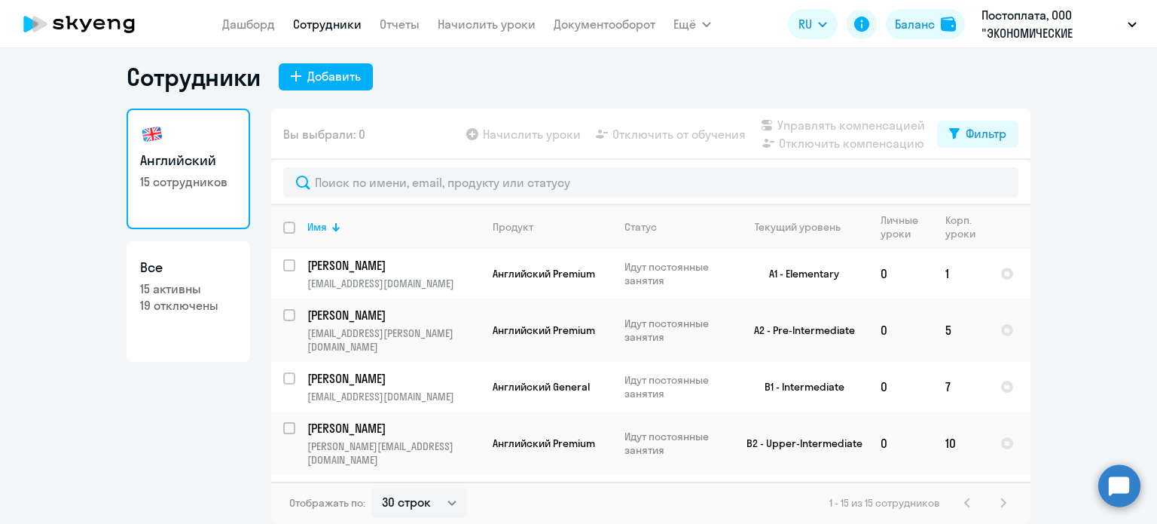
click at [63, 11] on icon at bounding box center [79, 24] width 133 height 38
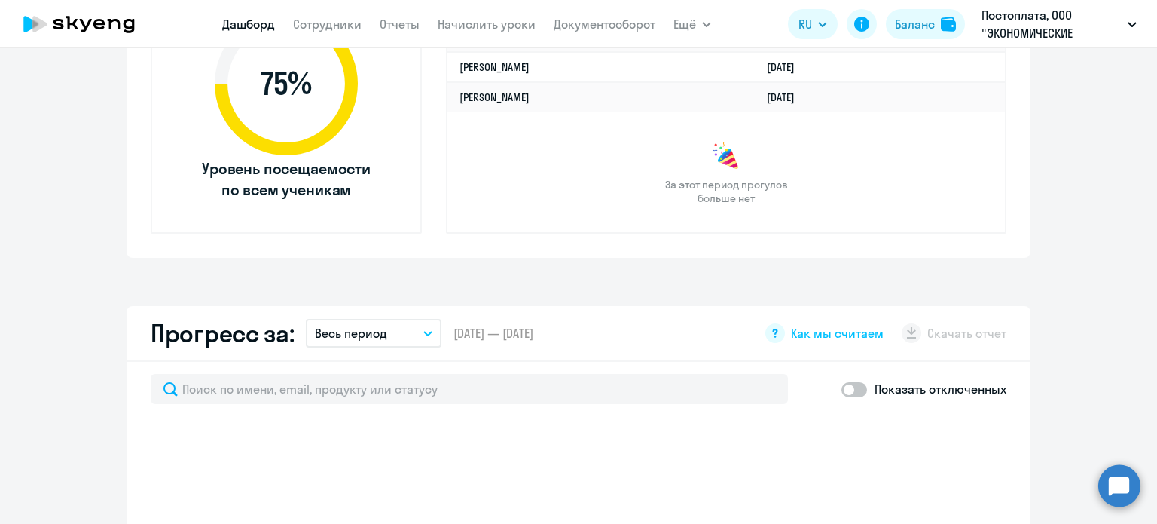
select select "30"
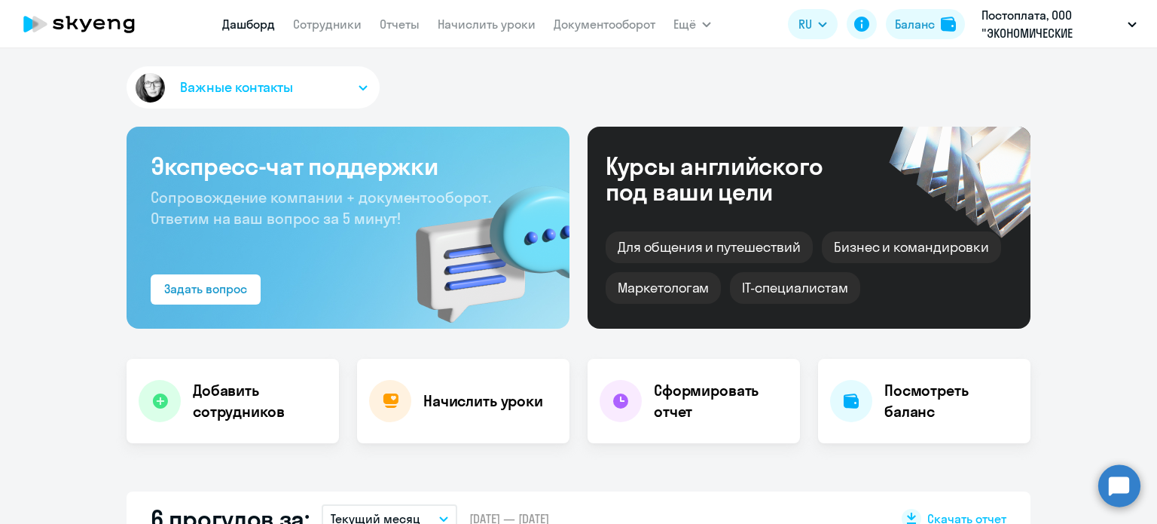
click at [56, 13] on icon at bounding box center [79, 24] width 133 height 38
click at [33, 16] on icon at bounding box center [39, 24] width 14 height 17
click at [246, 404] on h4 "Добавить сотрудников" at bounding box center [260, 401] width 134 height 42
select select "english_adult_not_native_speaker"
select select "3"
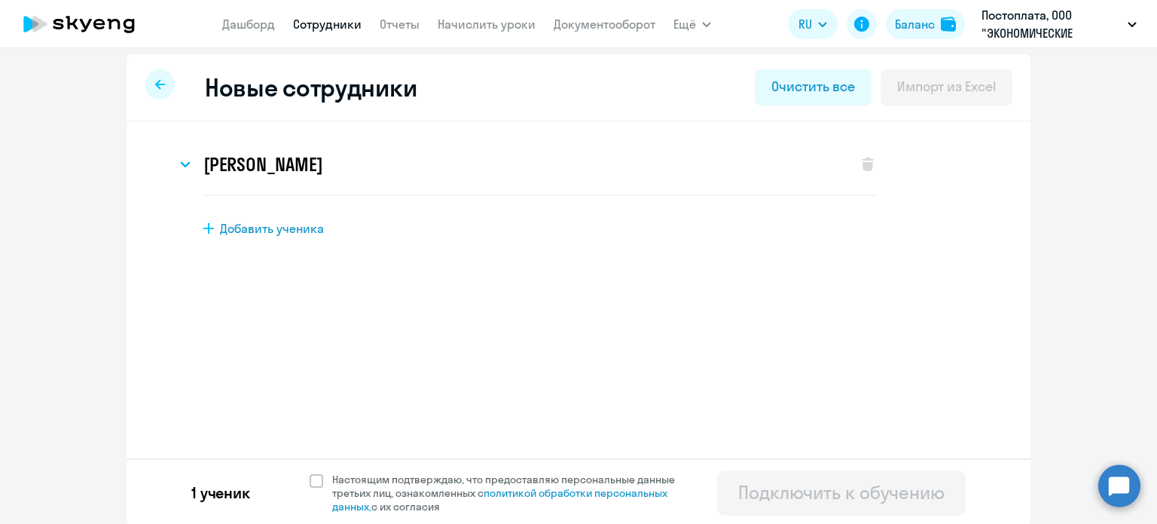
scroll to position [8, 0]
click at [310, 475] on span at bounding box center [317, 479] width 14 height 14
click at [309, 471] on input "Настоящим подтверждаю, что предоставляю персональные данные третьих лиц, ознако…" at bounding box center [309, 470] width 1 height 1
checkbox input "true"
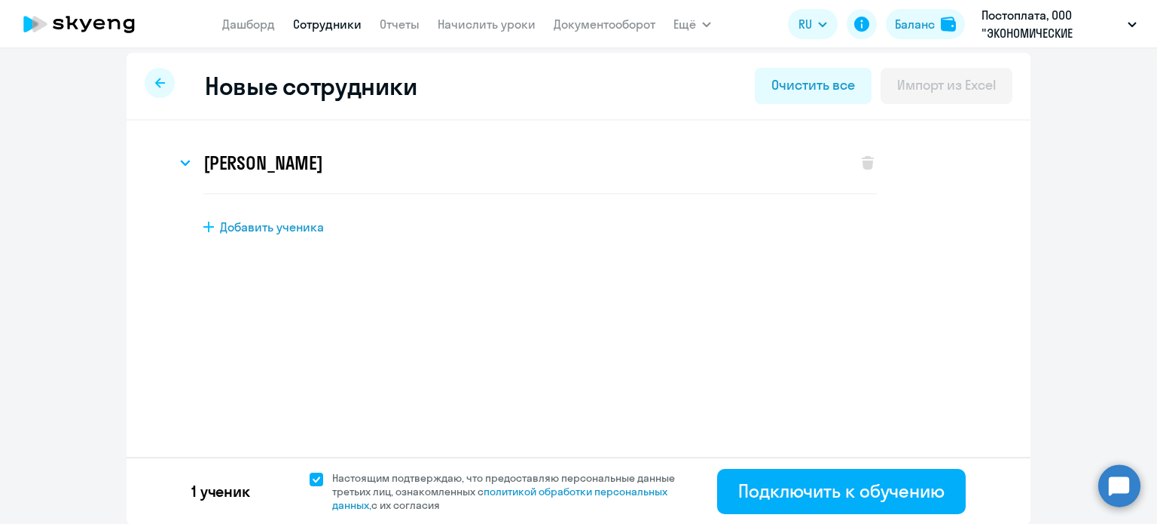
click at [256, 228] on span "Добавить ученика" at bounding box center [272, 226] width 104 height 17
select select "english_adult_not_native_speaker"
select select "3"
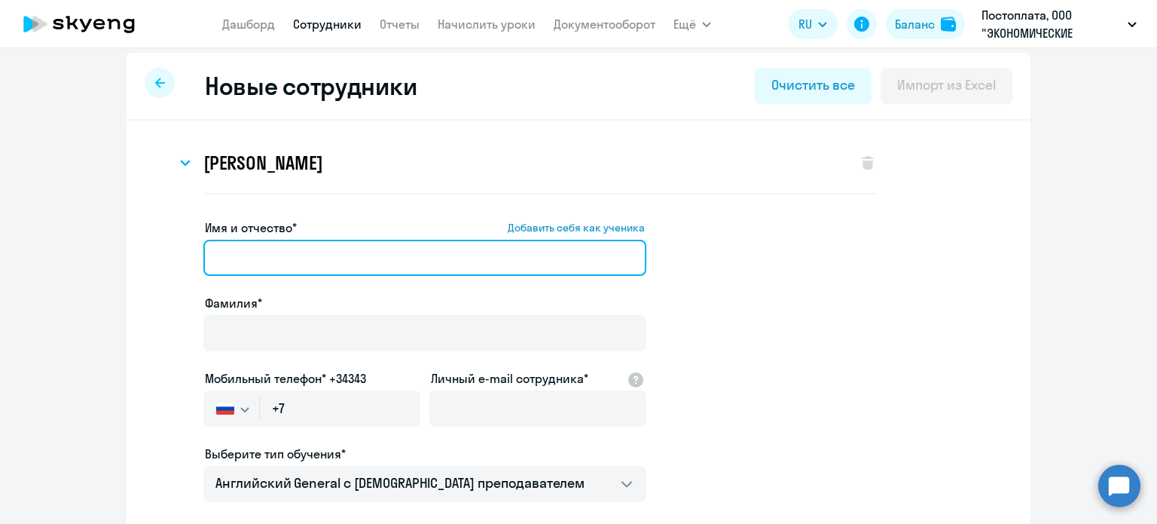
click at [276, 258] on input "Имя и отчество* Добавить себя как ученика" at bounding box center [424, 258] width 443 height 36
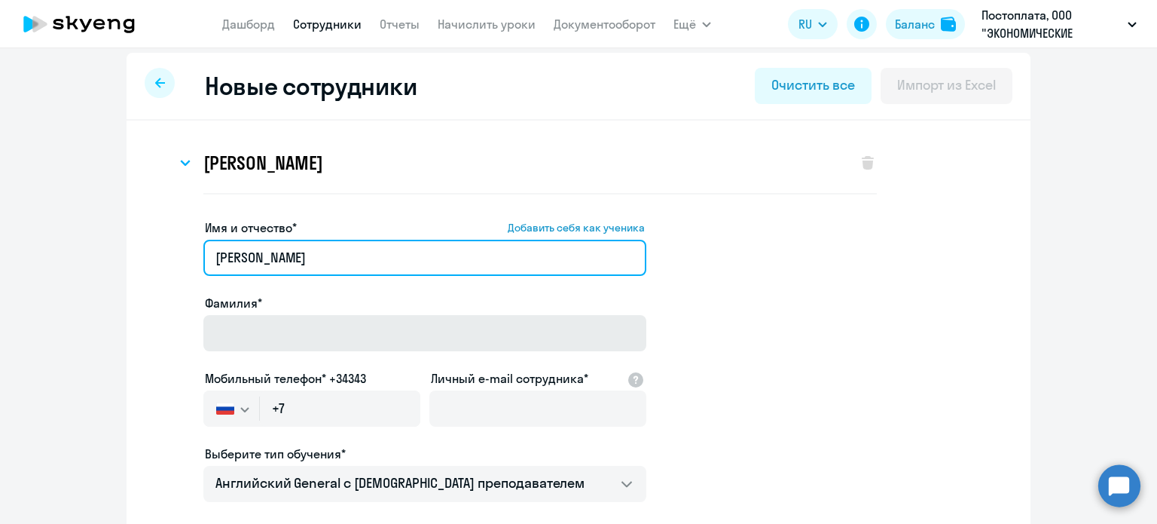
type input "[PERSON_NAME]"
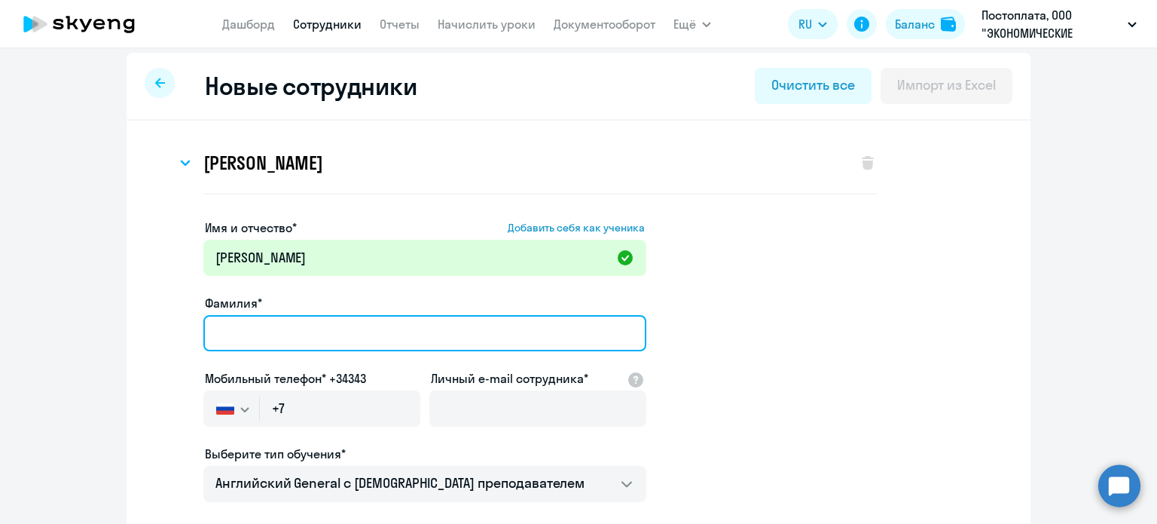
click at [316, 337] on input "Фамилия*" at bounding box center [424, 333] width 443 height 36
type input "[PERSON_NAME]"
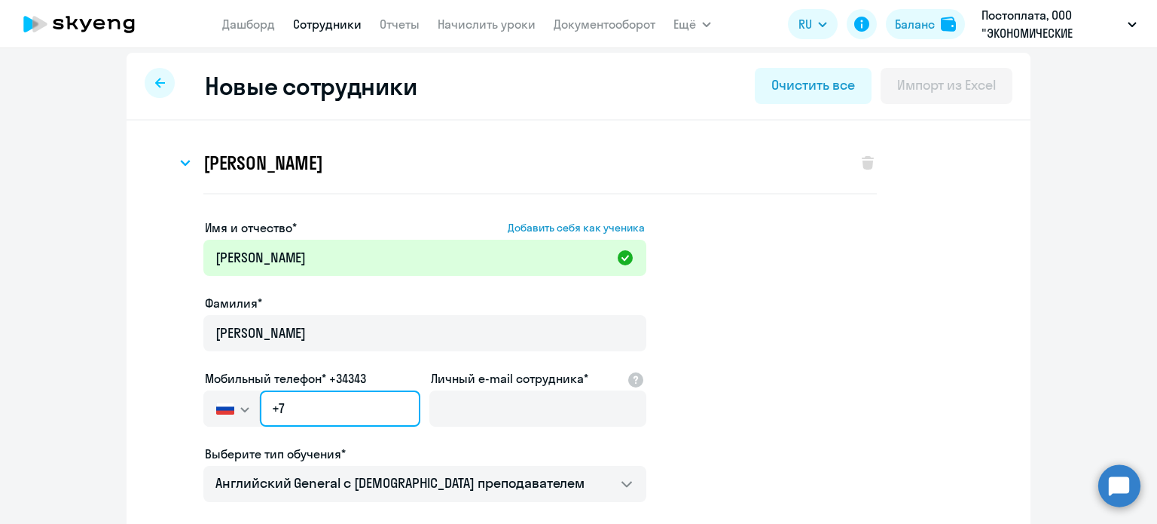
click at [338, 408] on input "+7" at bounding box center [340, 408] width 160 height 36
